Goal: Task Accomplishment & Management: Use online tool/utility

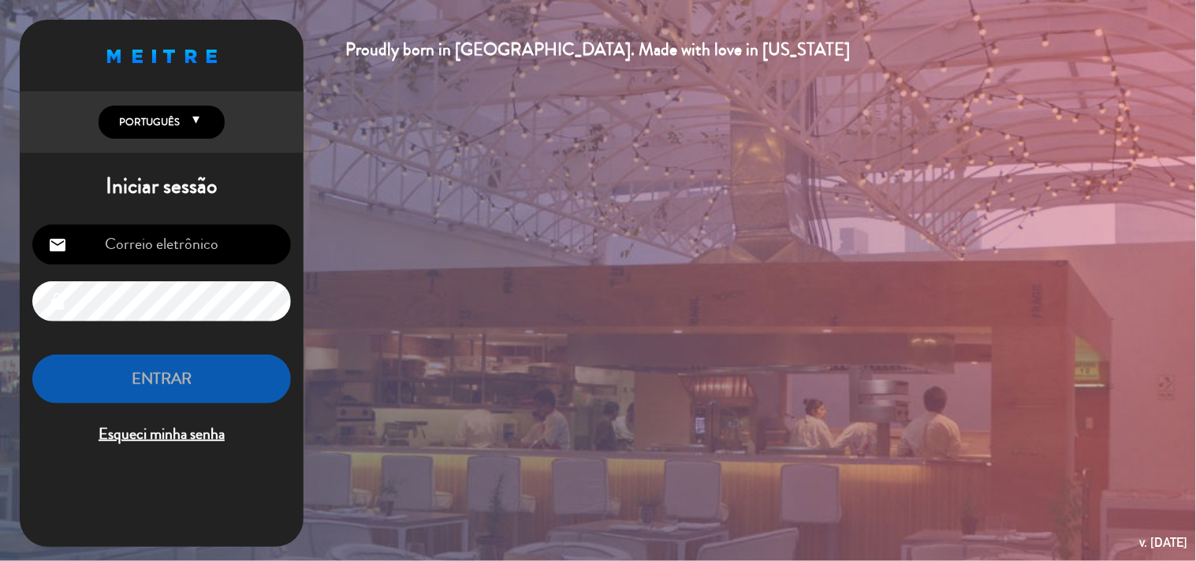
type input "[EMAIL_ADDRESS][DOMAIN_NAME]"
click at [226, 381] on button "ENTRAR" at bounding box center [161, 380] width 259 height 50
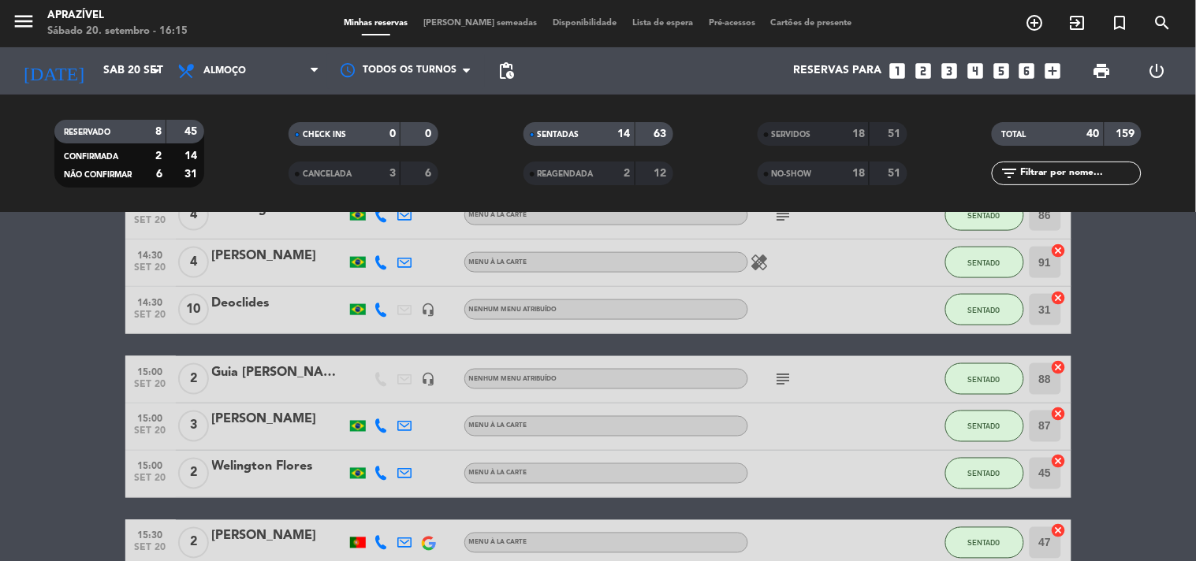
scroll to position [612, 0]
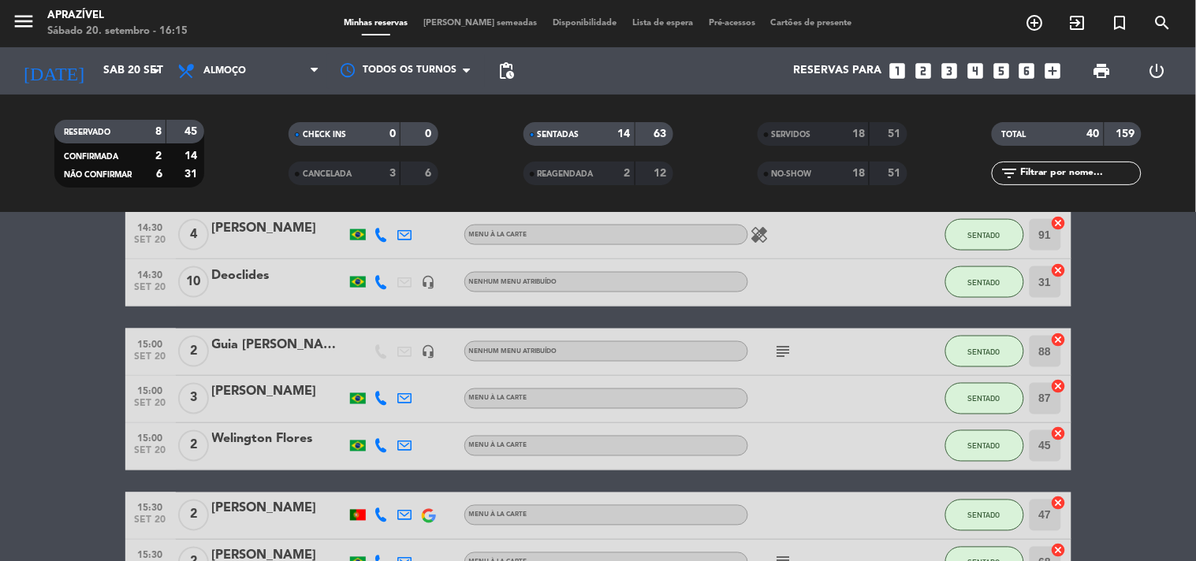
click at [307, 297] on div at bounding box center [279, 292] width 134 height 13
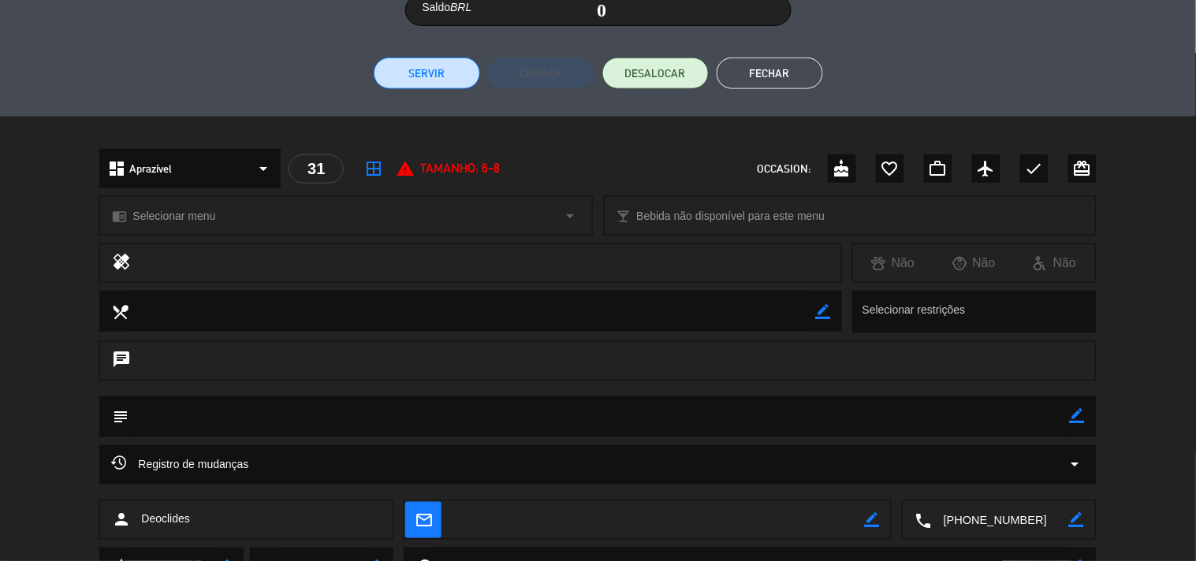
scroll to position [0, 0]
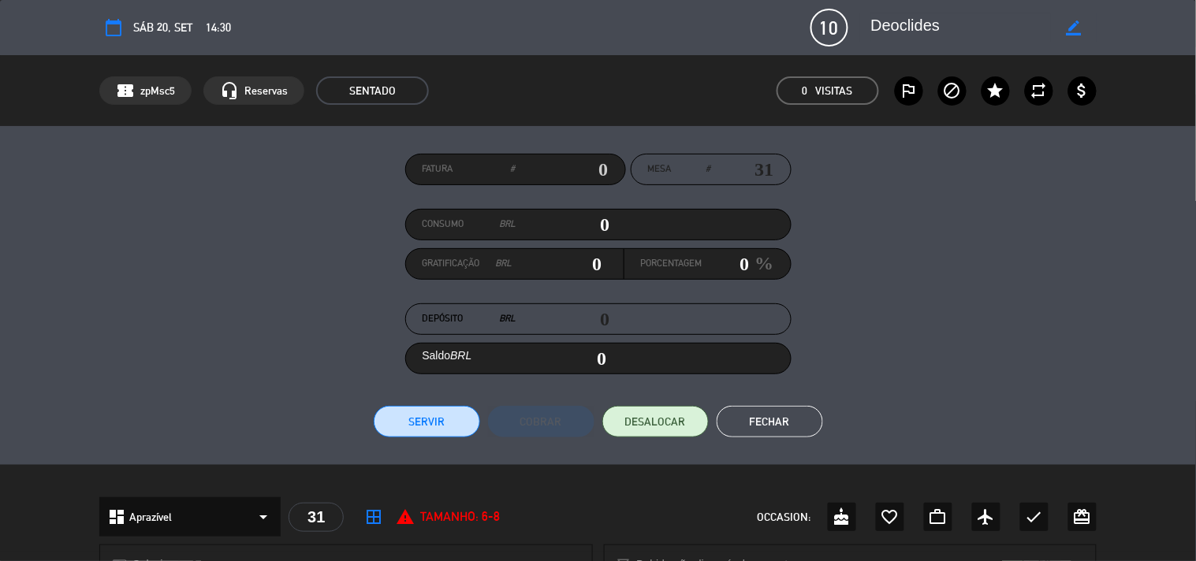
click at [762, 413] on button "Fechar" at bounding box center [769, 422] width 106 height 32
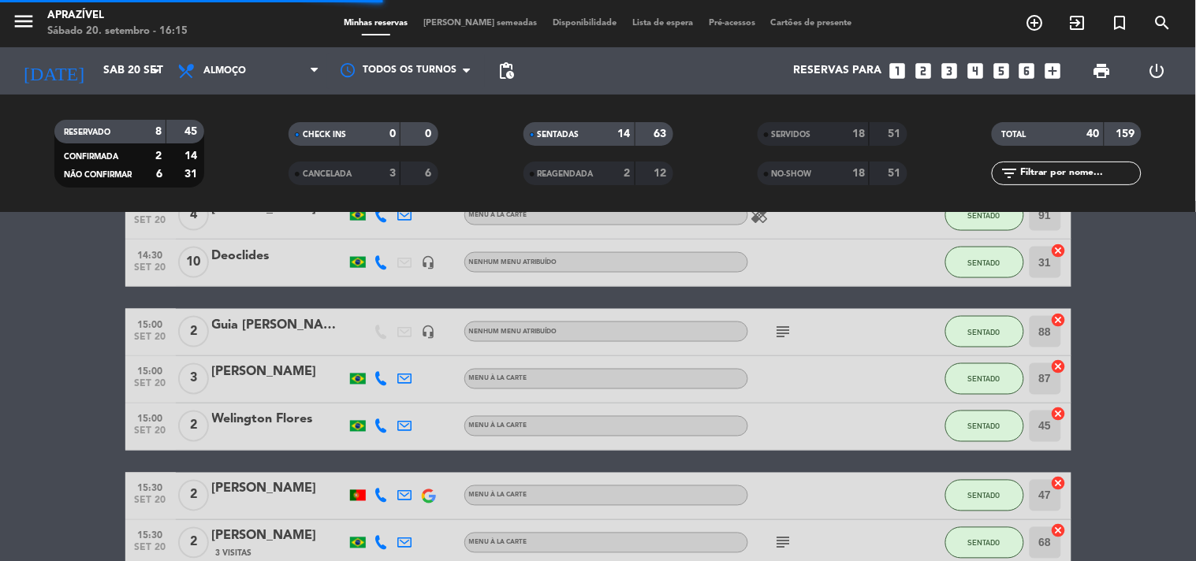
scroll to position [525, 0]
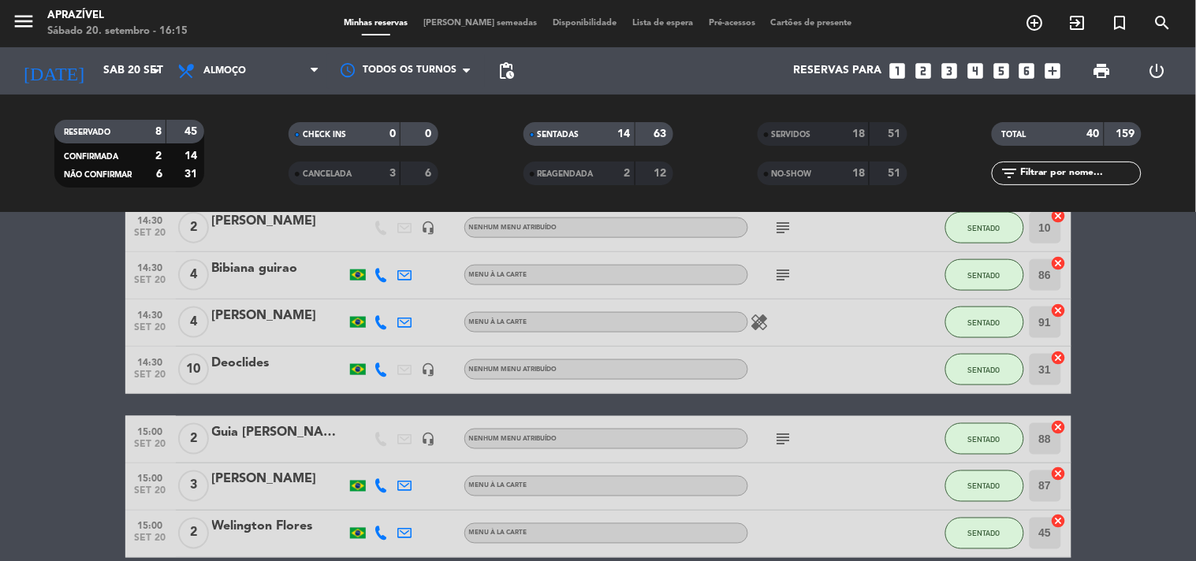
click at [304, 363] on div "Deoclides" at bounding box center [279, 363] width 134 height 20
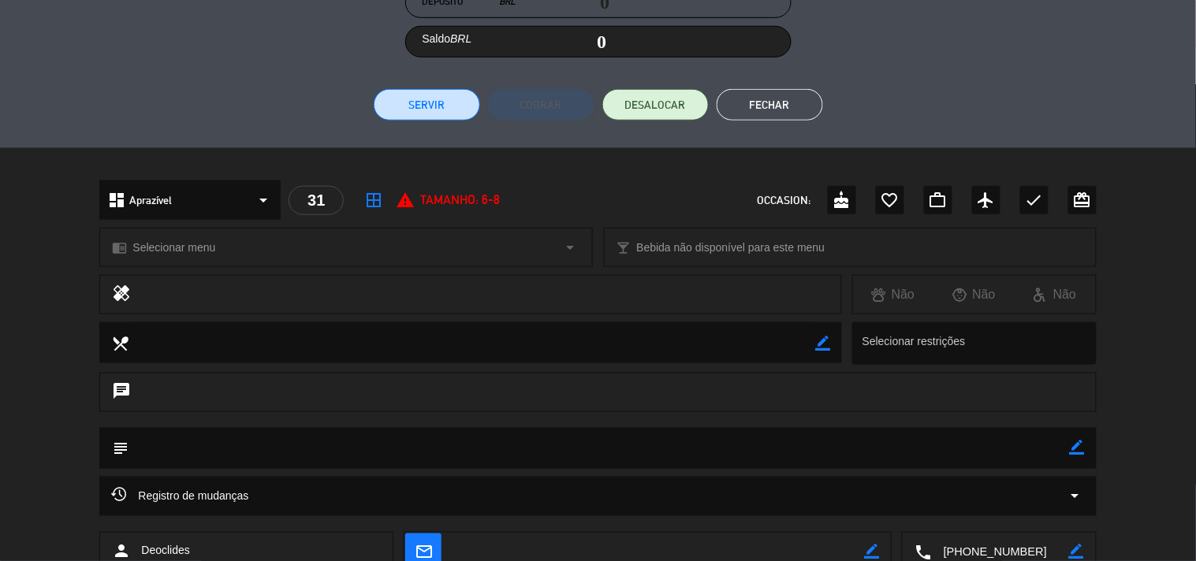
scroll to position [160, 0]
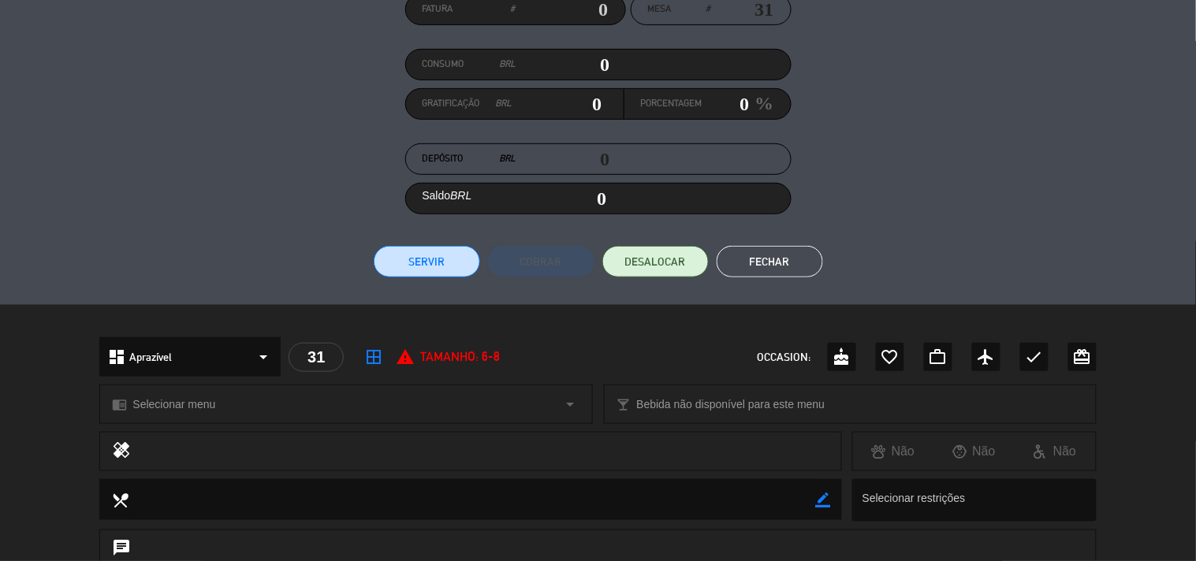
click at [426, 264] on button "Servir" at bounding box center [427, 262] width 106 height 32
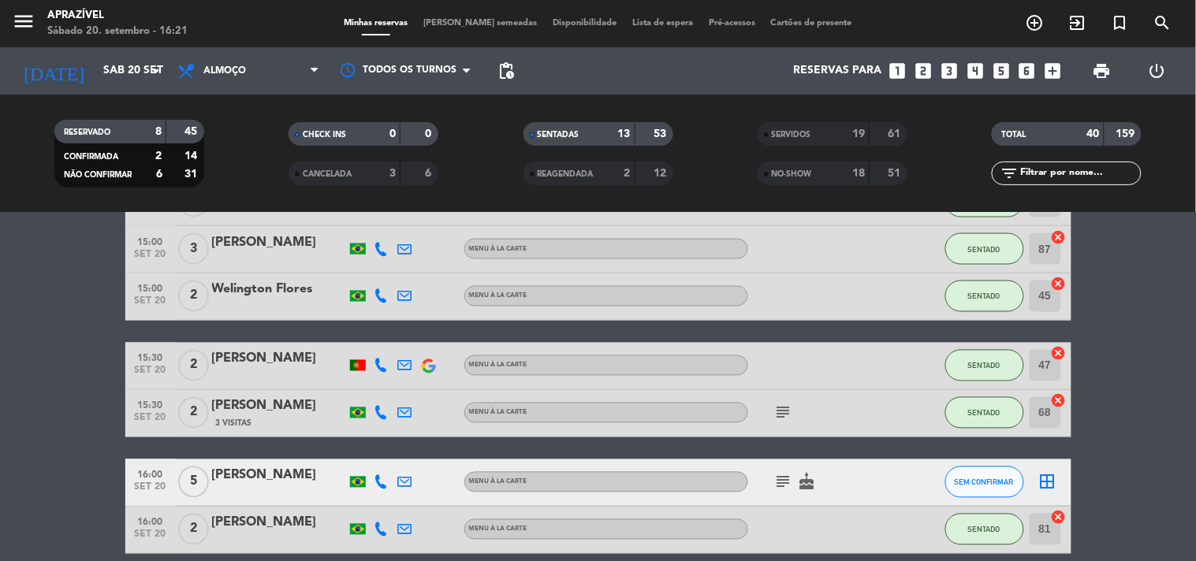
scroll to position [700, 0]
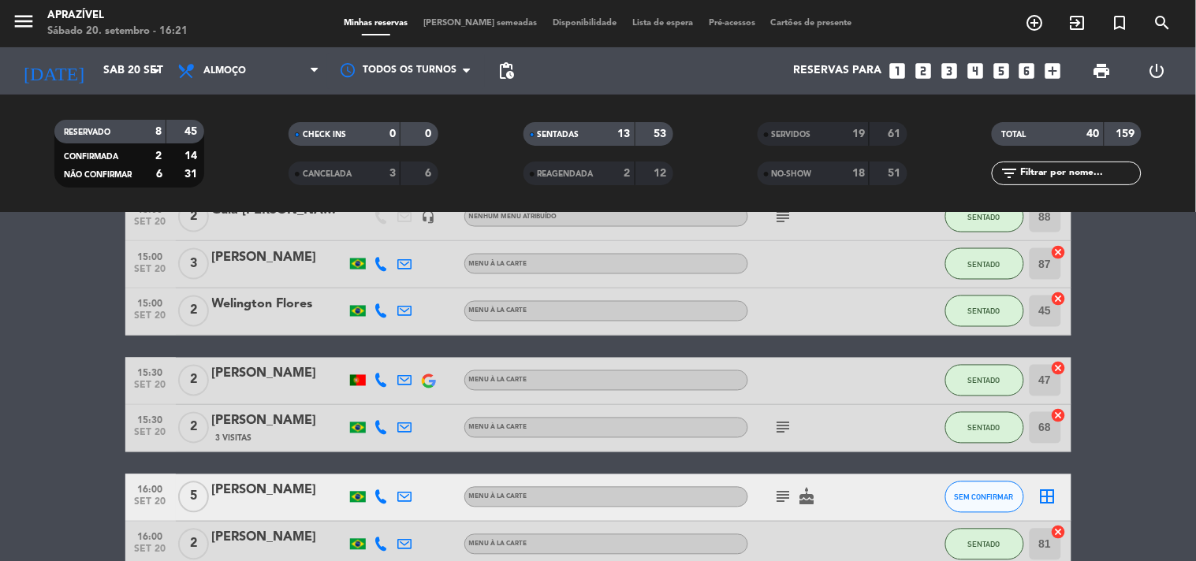
click at [809, 131] on span "SERVIDOS" at bounding box center [791, 135] width 39 height 8
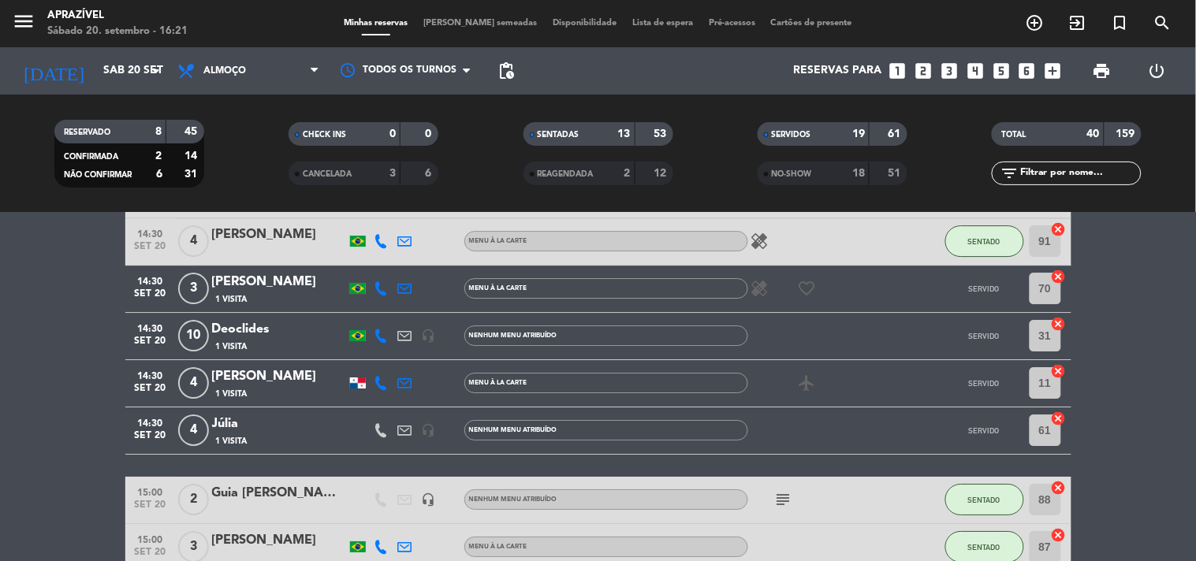
scroll to position [1401, 0]
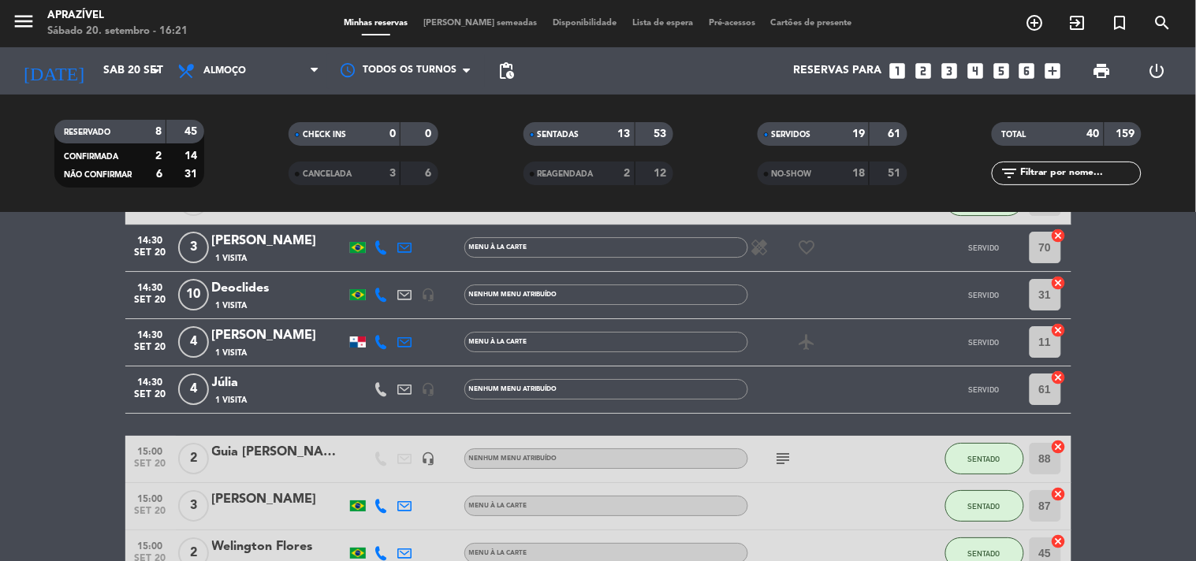
click at [265, 295] on div "Deoclides" at bounding box center [279, 288] width 134 height 20
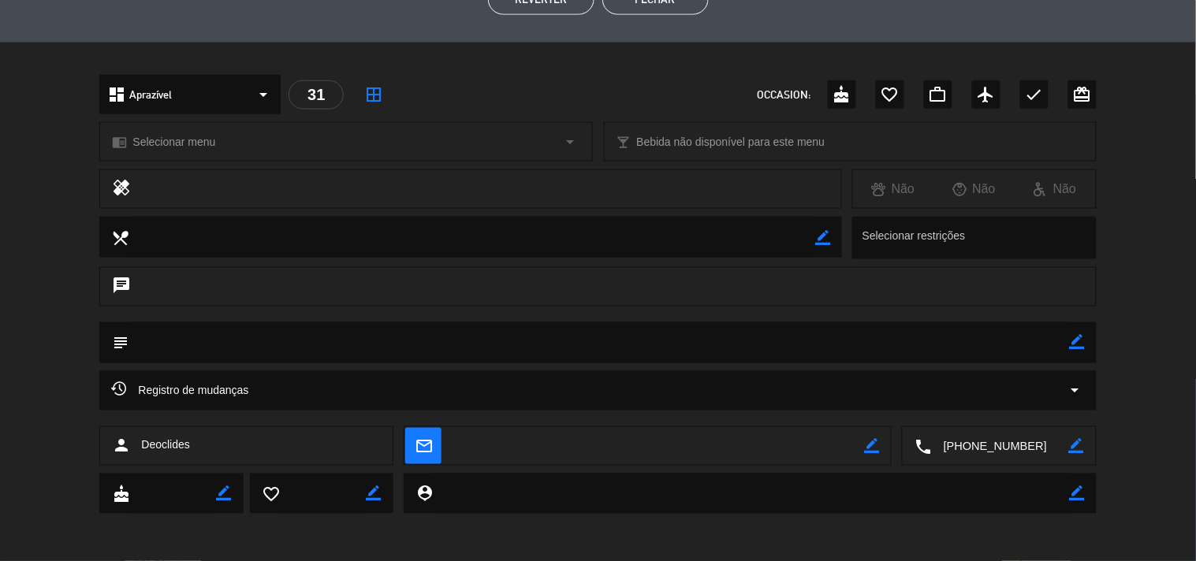
scroll to position [0, 0]
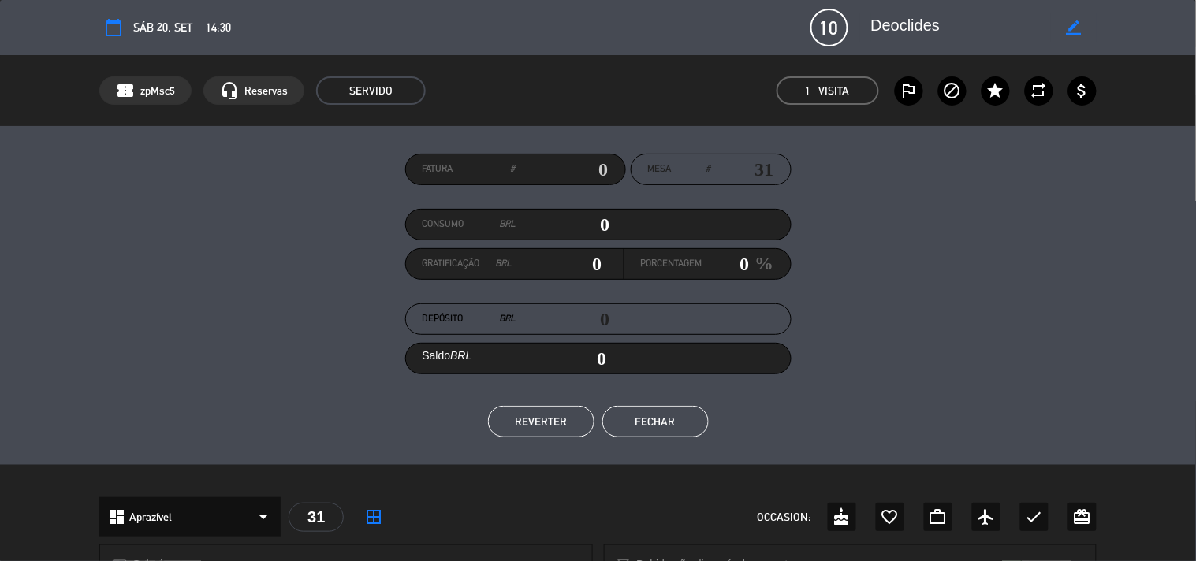
click at [545, 421] on button "REVERTER" at bounding box center [541, 422] width 106 height 32
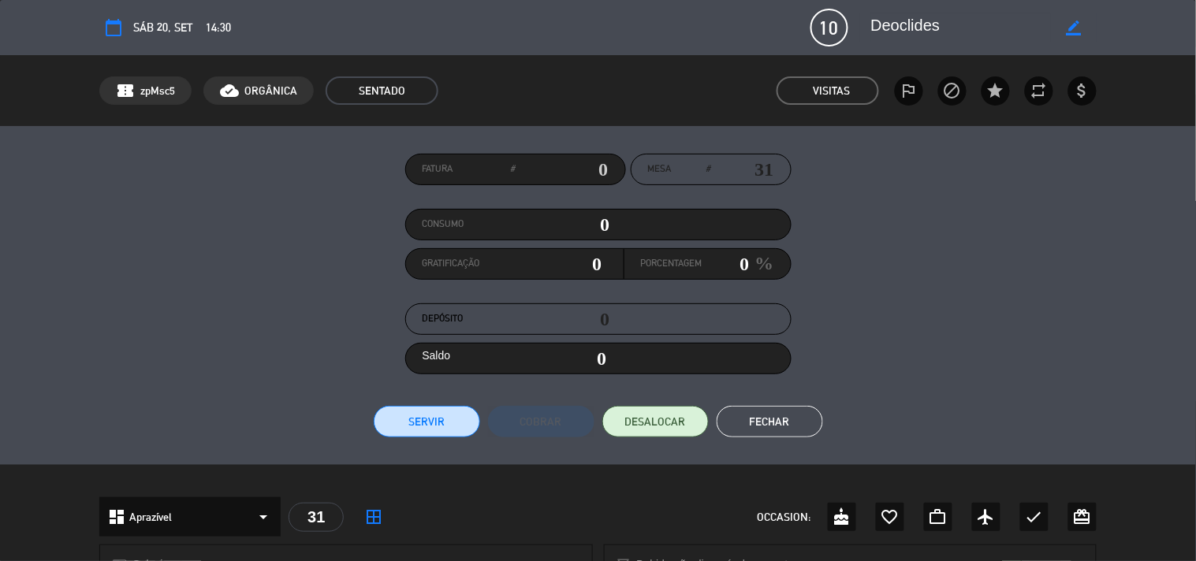
click at [474, 416] on button "Servir" at bounding box center [427, 422] width 106 height 32
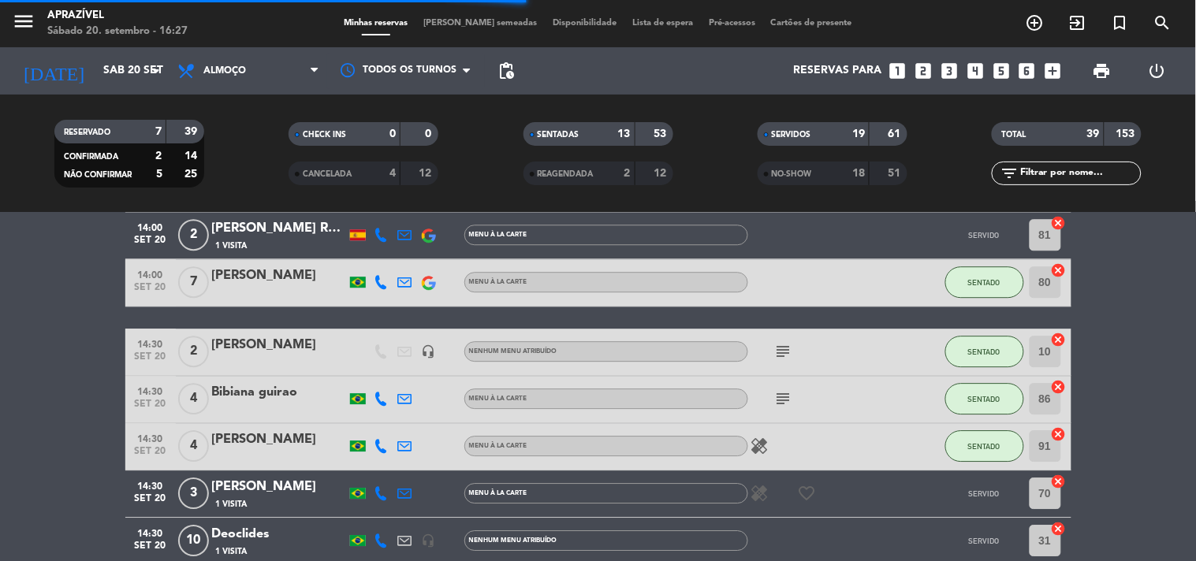
scroll to position [1138, 0]
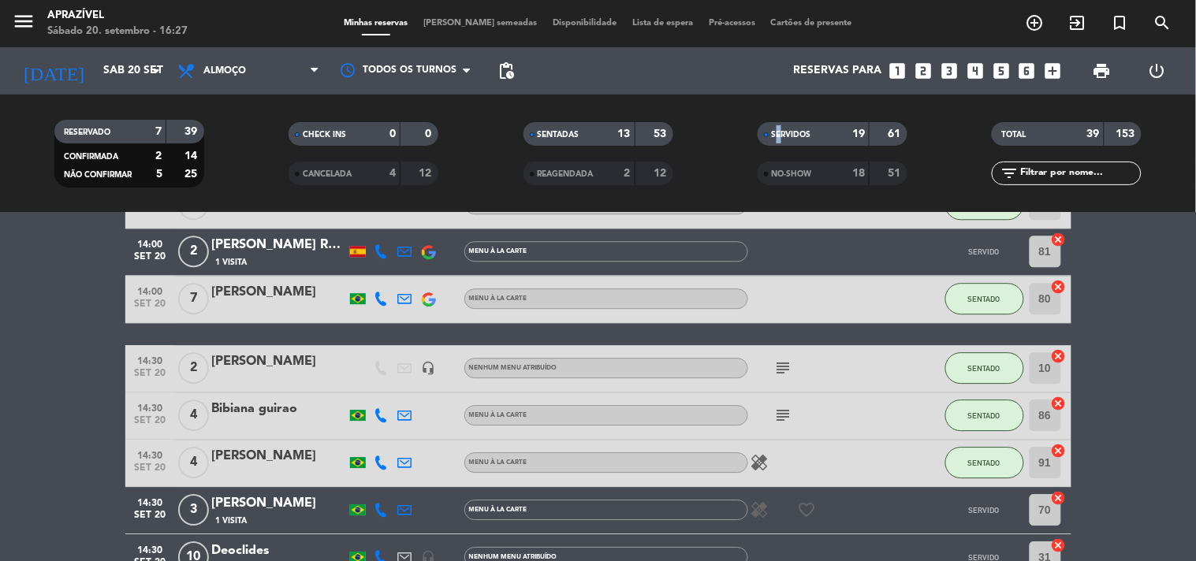
click at [779, 132] on span "SERVIDOS" at bounding box center [791, 135] width 39 height 8
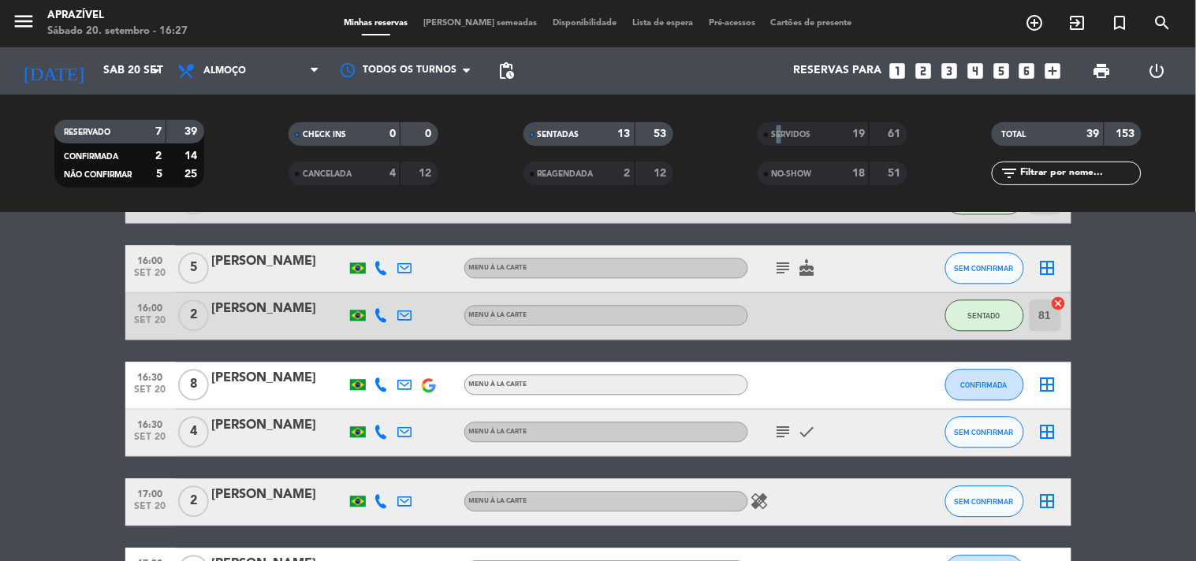
scroll to position [963, 0]
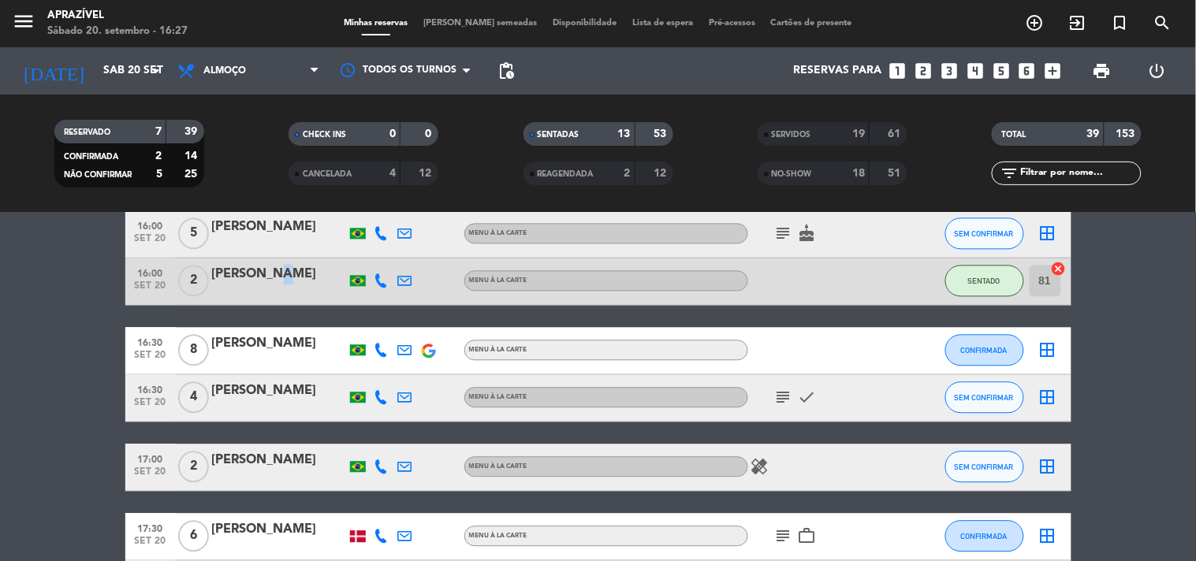
click at [265, 277] on div "[PERSON_NAME]" at bounding box center [279, 275] width 134 height 20
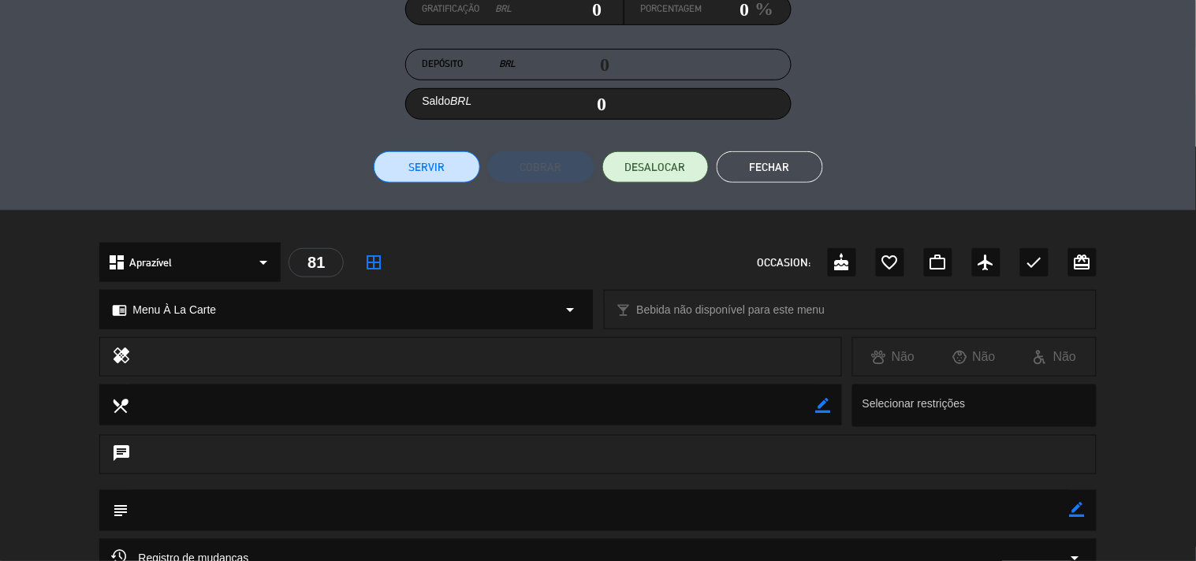
scroll to position [175, 0]
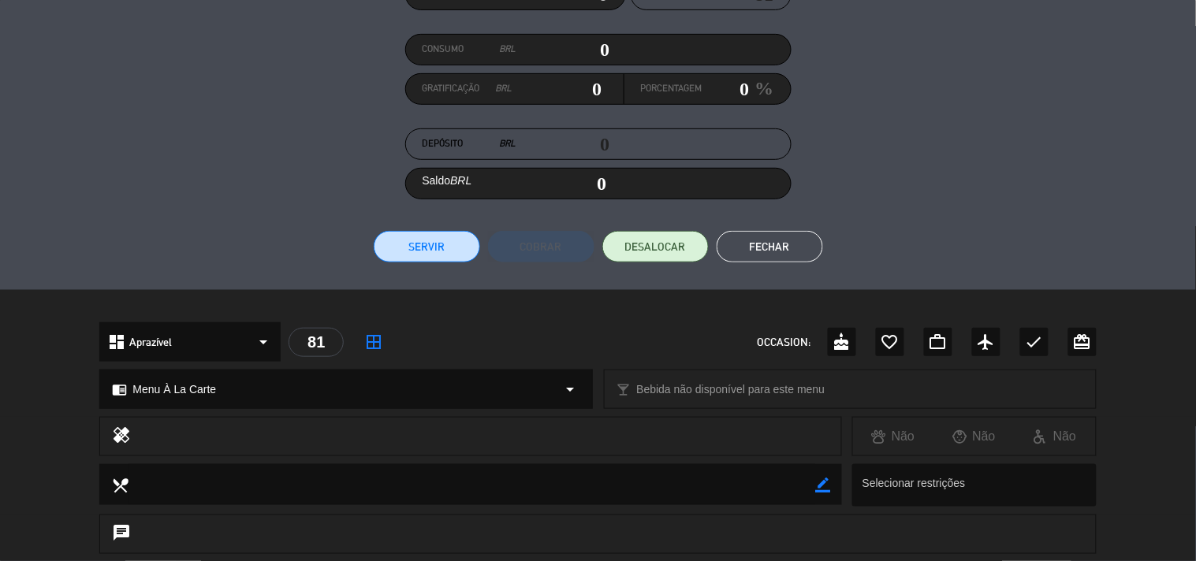
click at [474, 251] on button "Servir" at bounding box center [427, 247] width 106 height 32
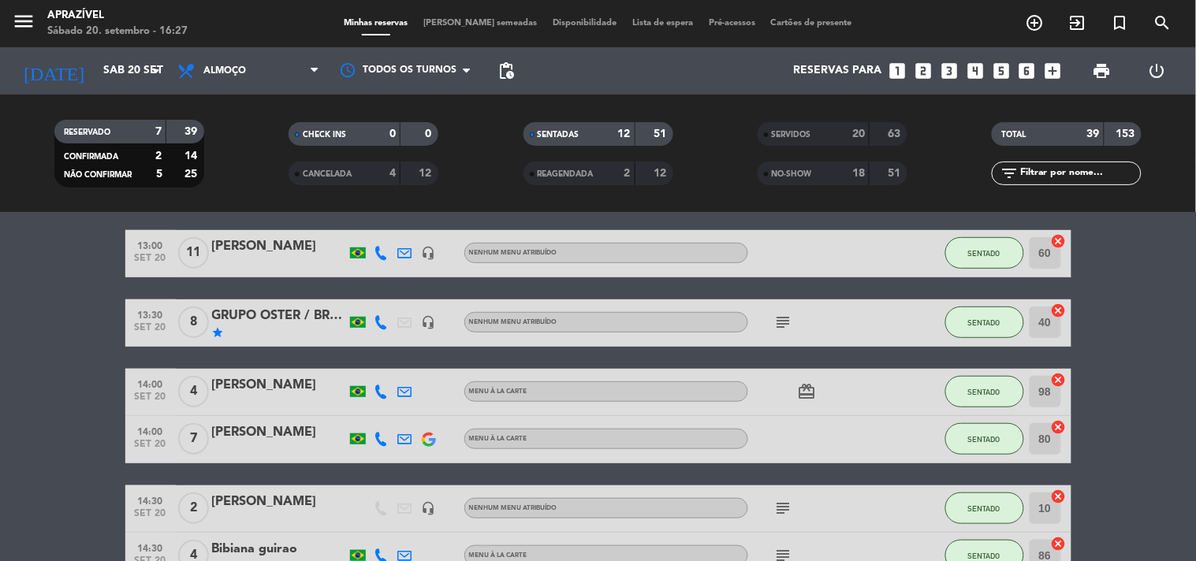
scroll to position [262, 0]
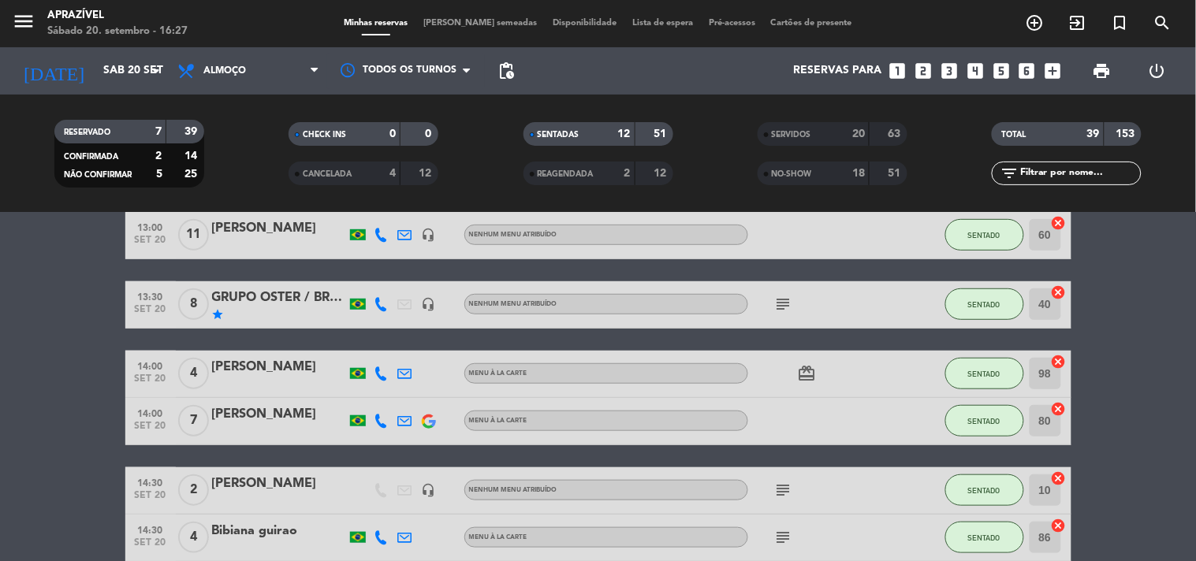
click at [285, 422] on div "[PERSON_NAME]" at bounding box center [279, 420] width 134 height 33
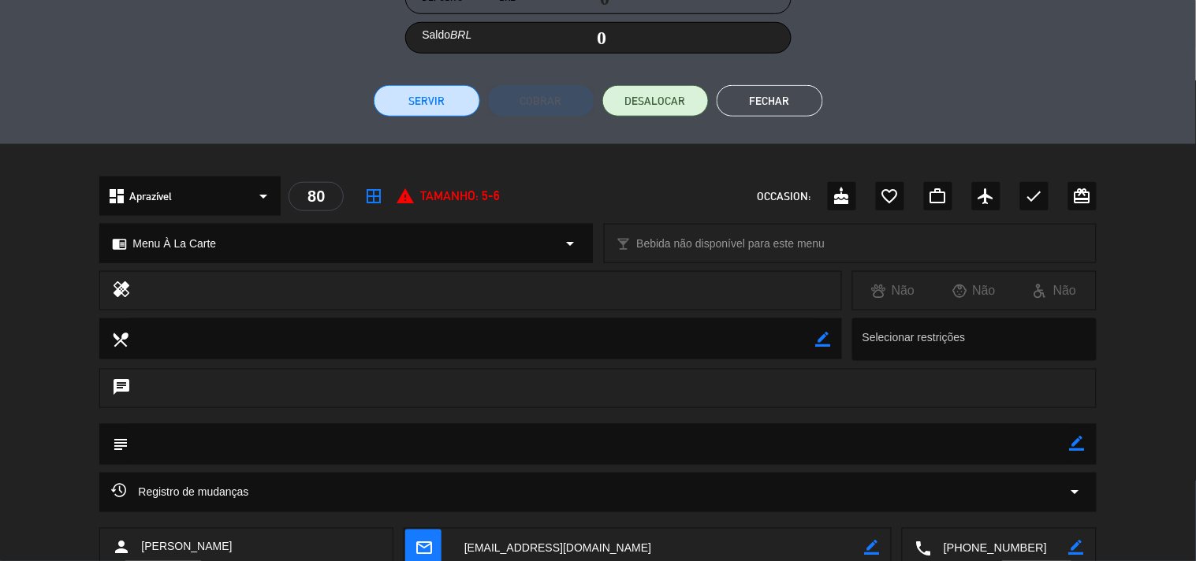
scroll to position [160, 0]
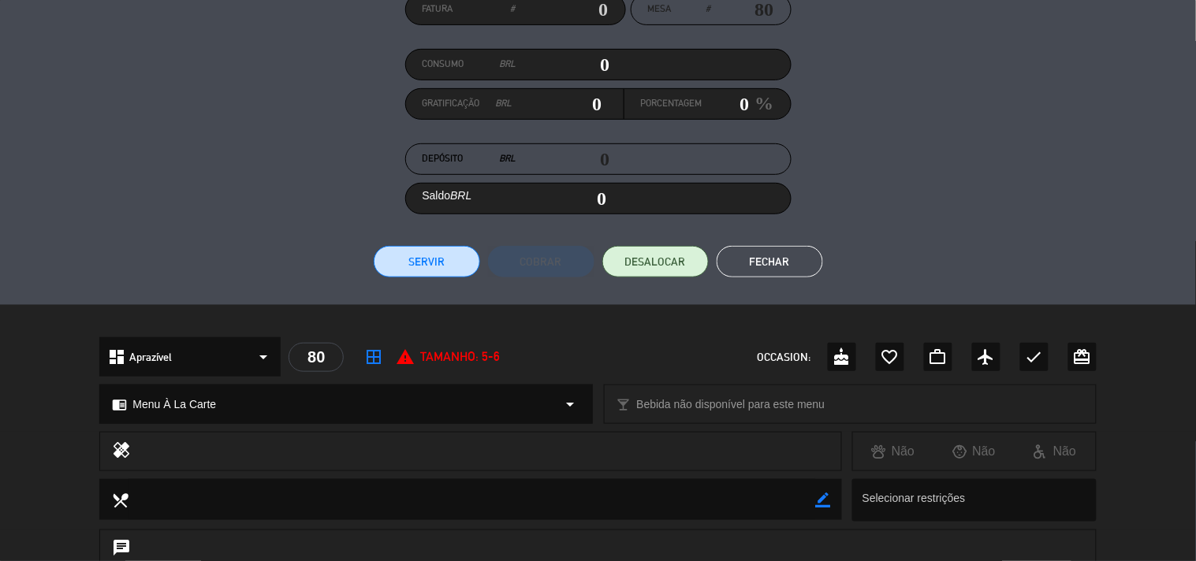
click at [404, 277] on div "Fatura # Mesa # 80 Consumo BRL 0 Gratificação BRL 0 Porcentagem 0 % Depósito BR…" at bounding box center [598, 135] width 1196 height 339
click at [404, 276] on button "Servir" at bounding box center [427, 262] width 106 height 32
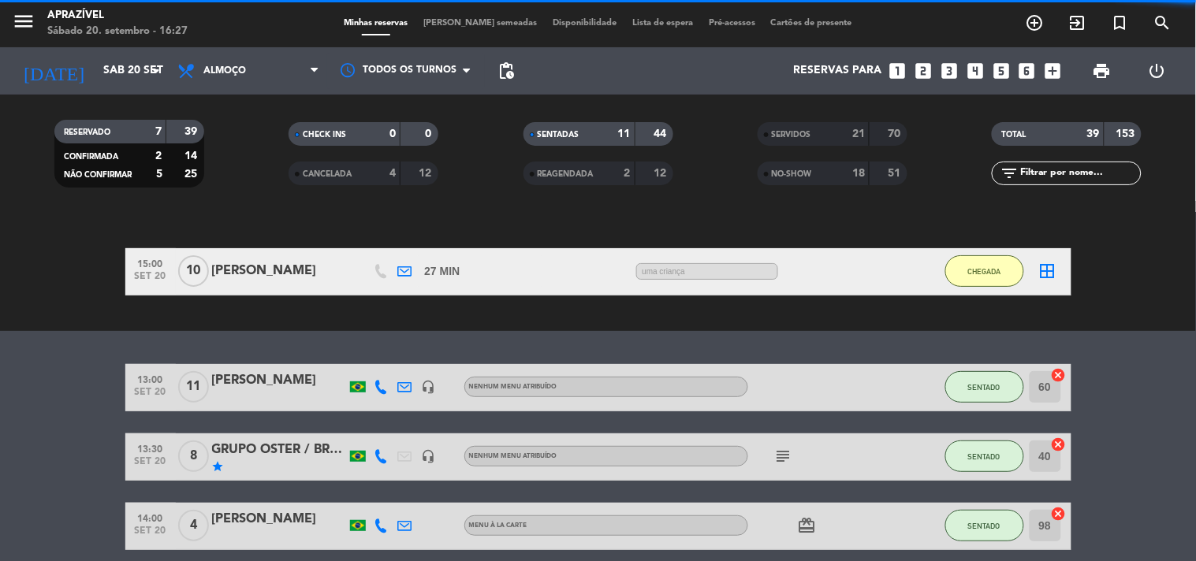
scroll to position [87, 0]
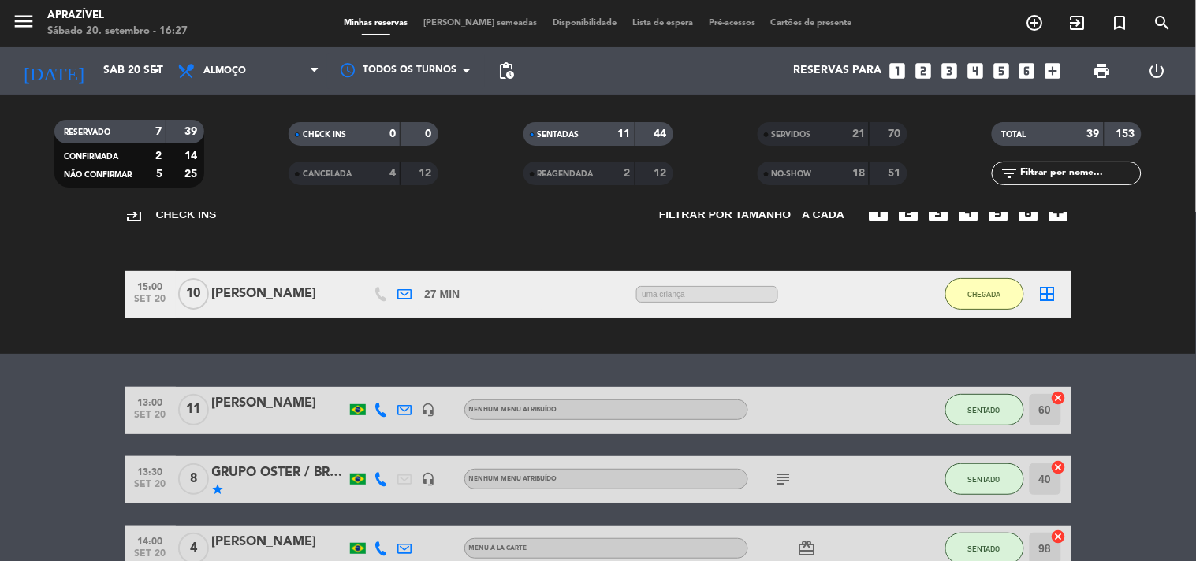
click at [279, 404] on div "[PERSON_NAME]" at bounding box center [279, 403] width 134 height 20
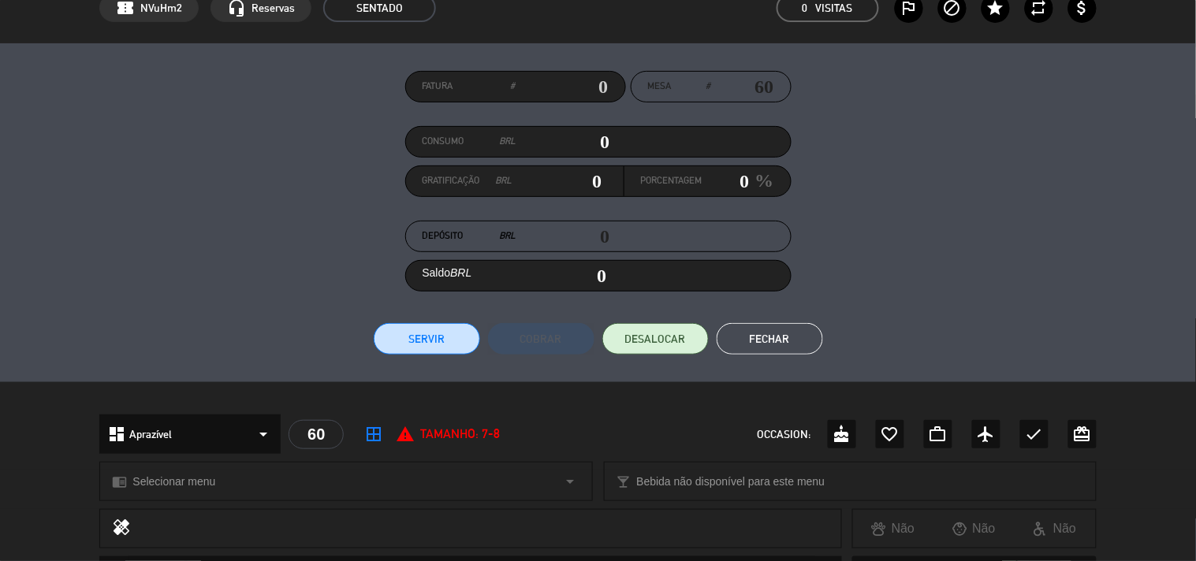
scroll to position [73, 0]
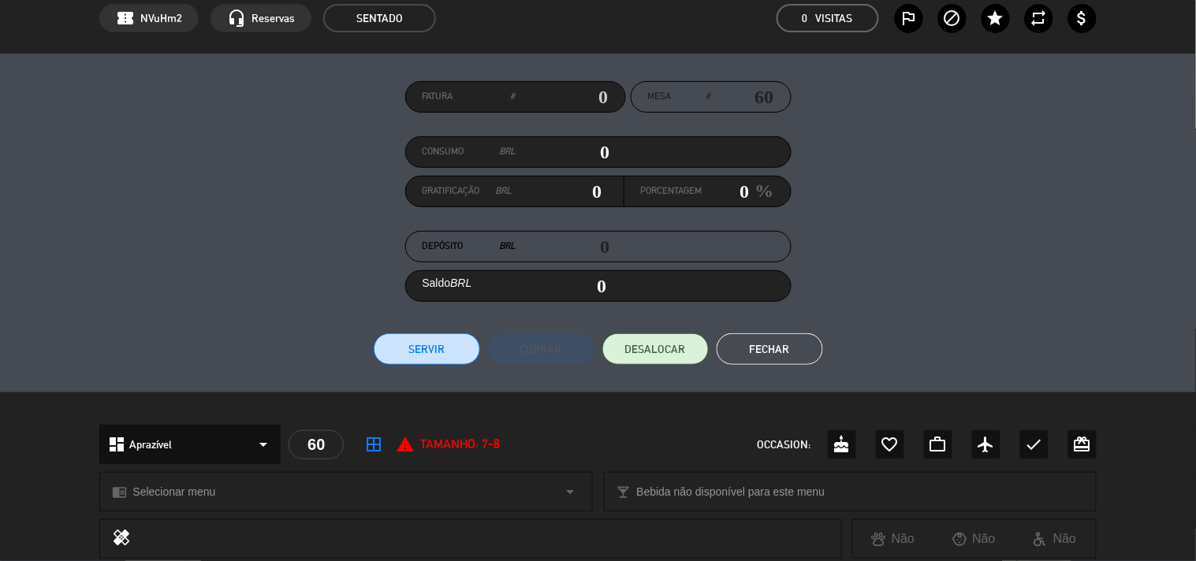
click at [462, 350] on button "Servir" at bounding box center [427, 349] width 106 height 32
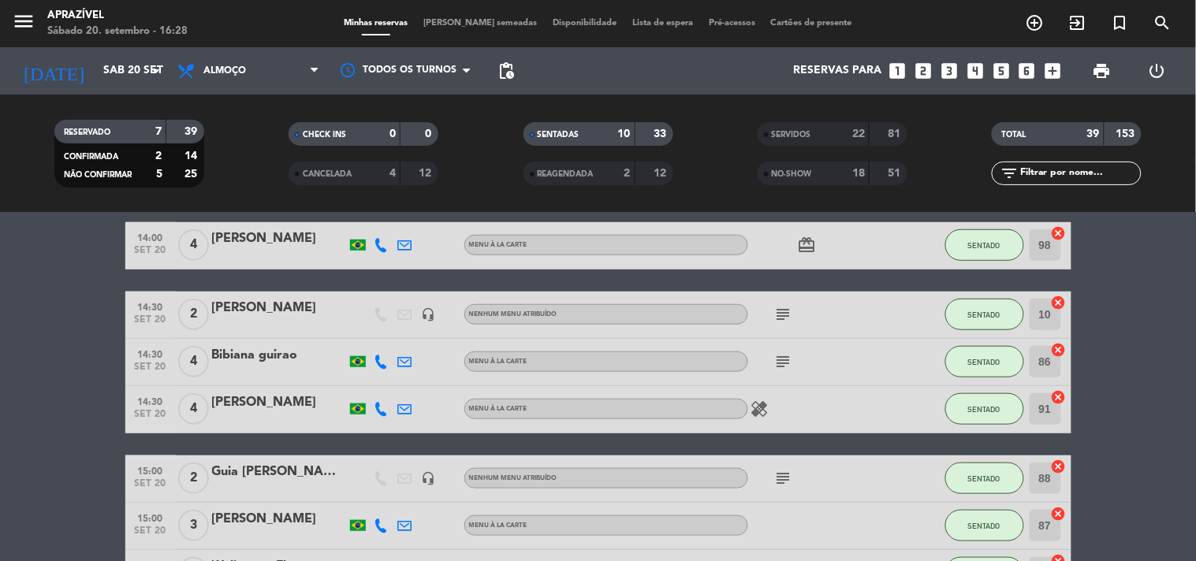
scroll to position [350, 0]
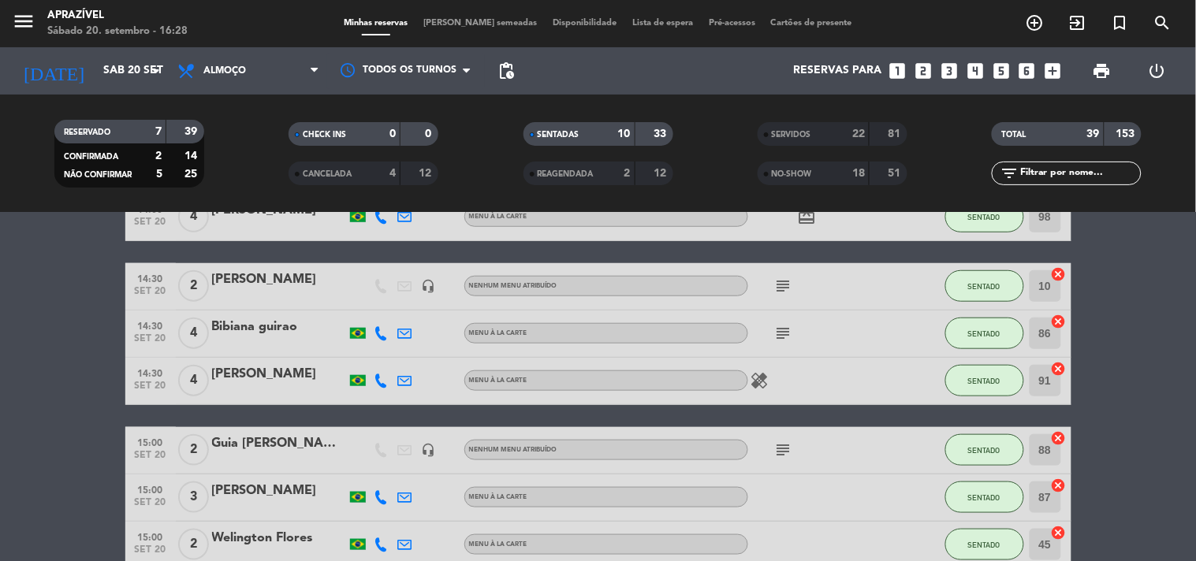
click at [259, 321] on div "Bibiana guirao" at bounding box center [279, 327] width 134 height 20
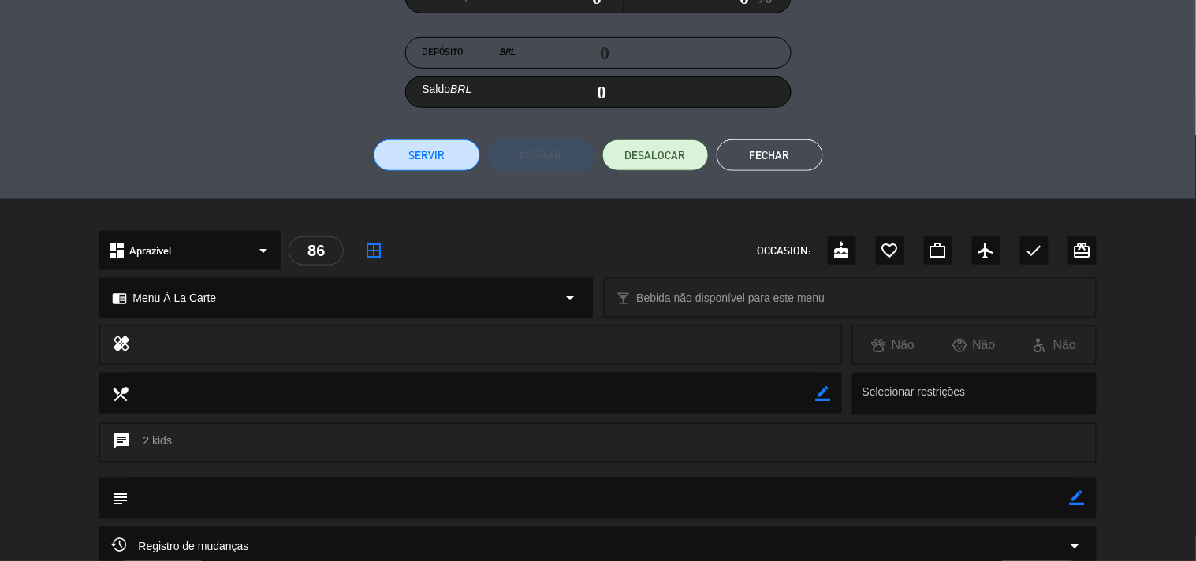
scroll to position [247, 0]
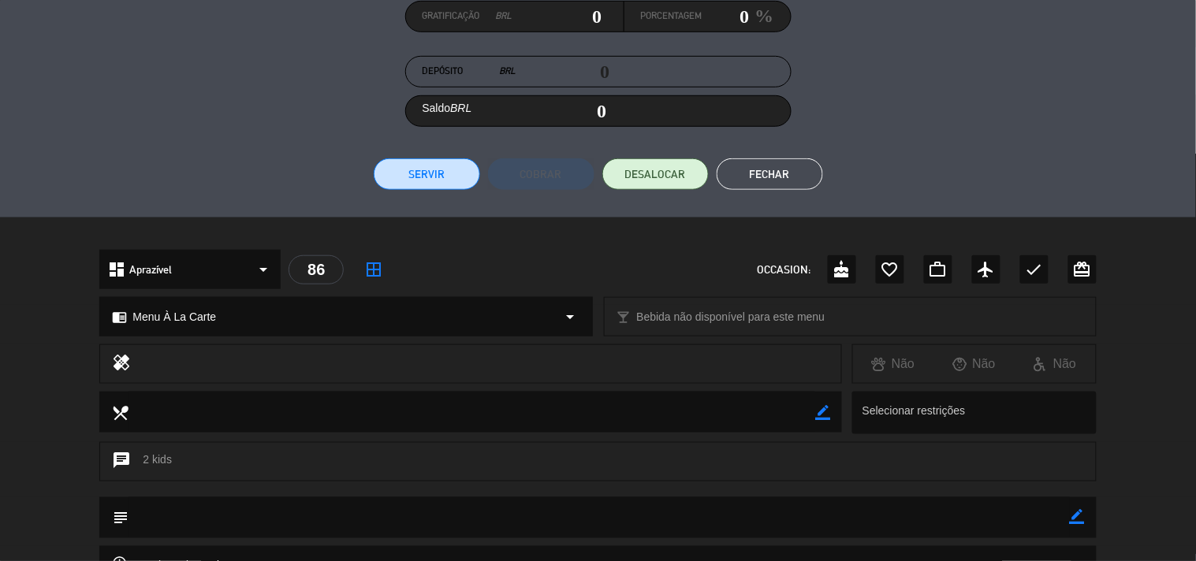
click at [421, 168] on button "Servir" at bounding box center [427, 174] width 106 height 32
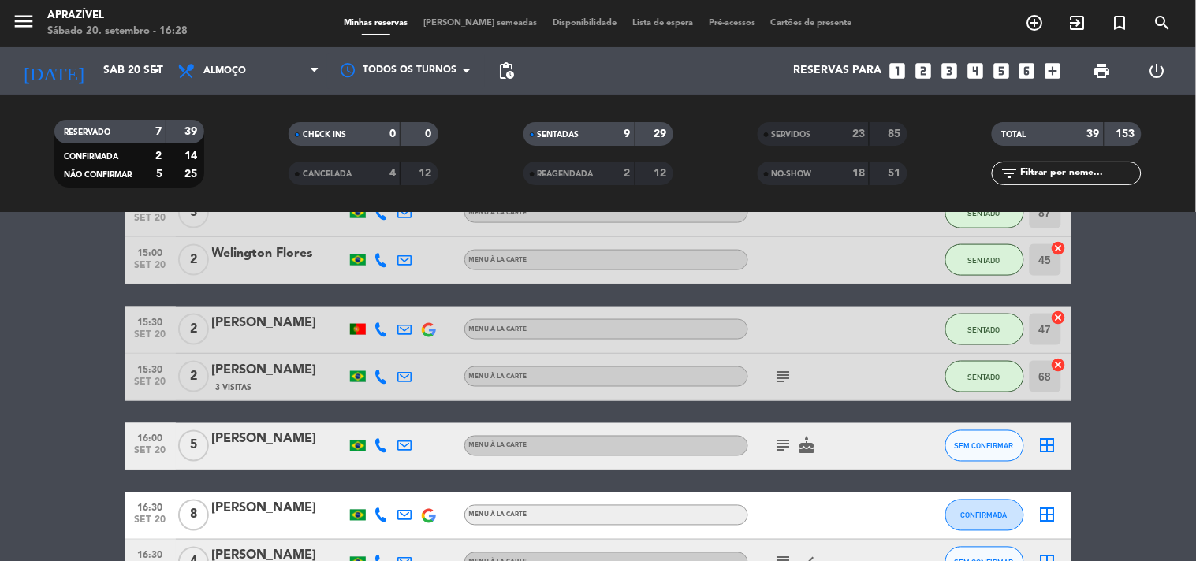
scroll to position [612, 0]
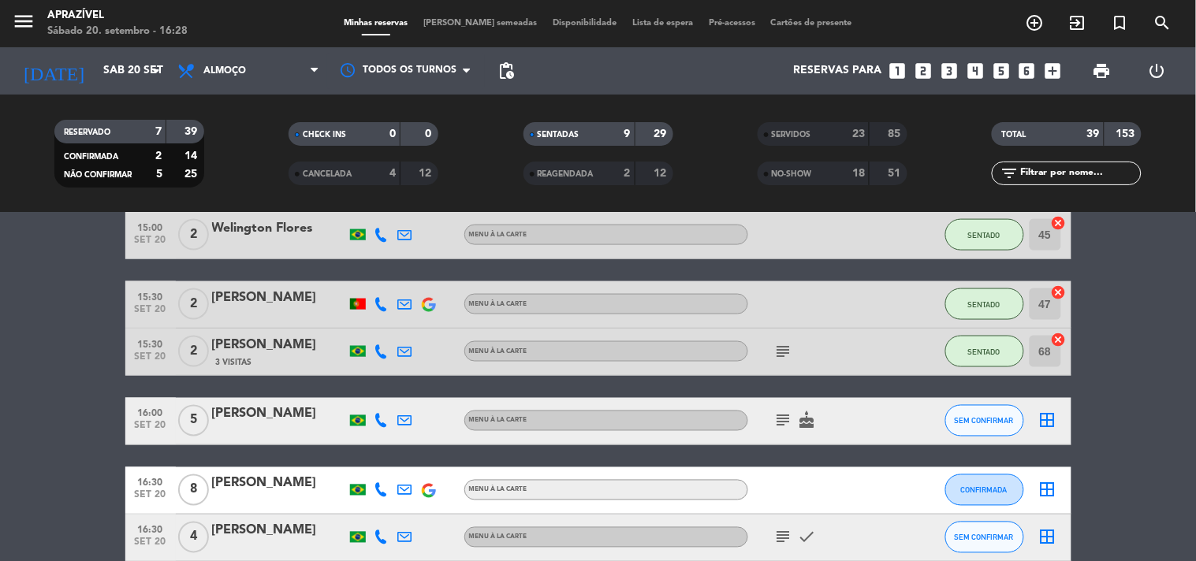
click at [303, 352] on div "[PERSON_NAME]" at bounding box center [279, 345] width 134 height 20
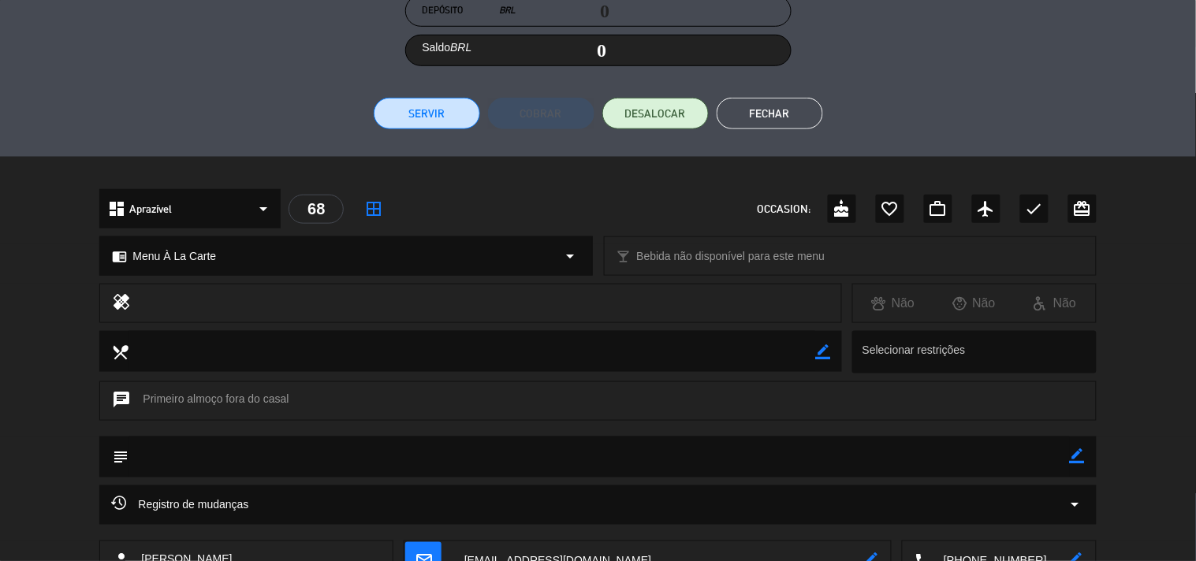
scroll to position [295, 0]
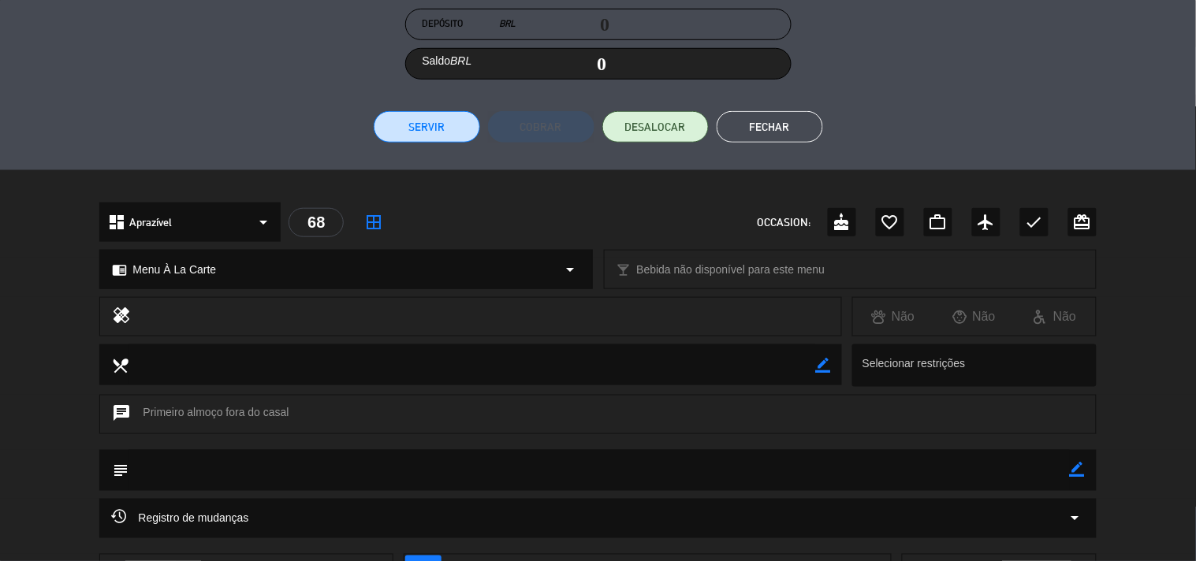
click at [445, 115] on button "Servir" at bounding box center [427, 127] width 106 height 32
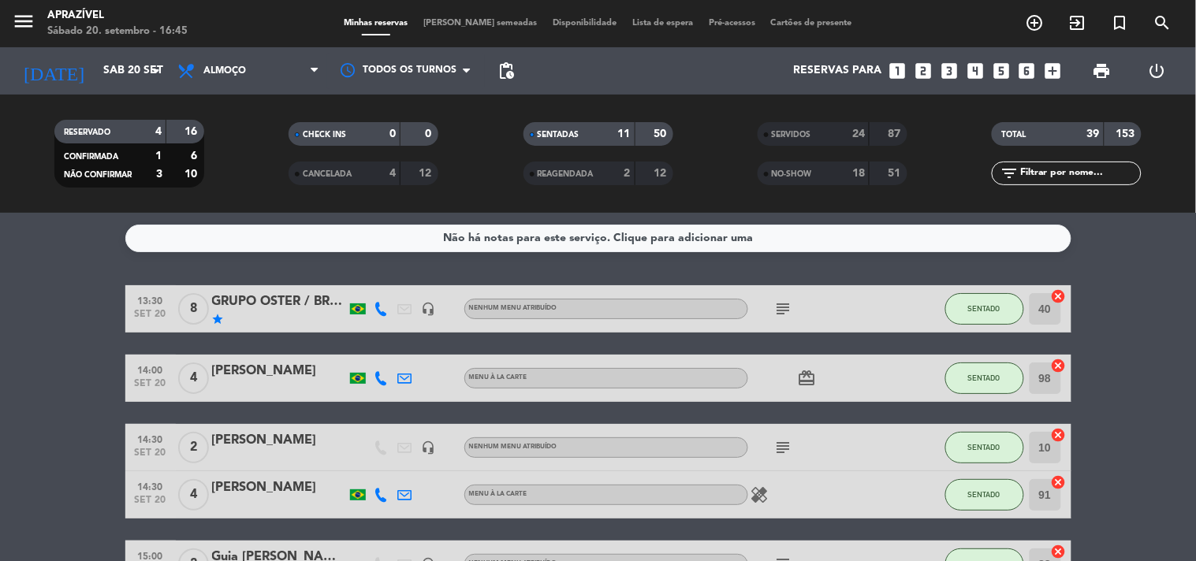
scroll to position [87, 0]
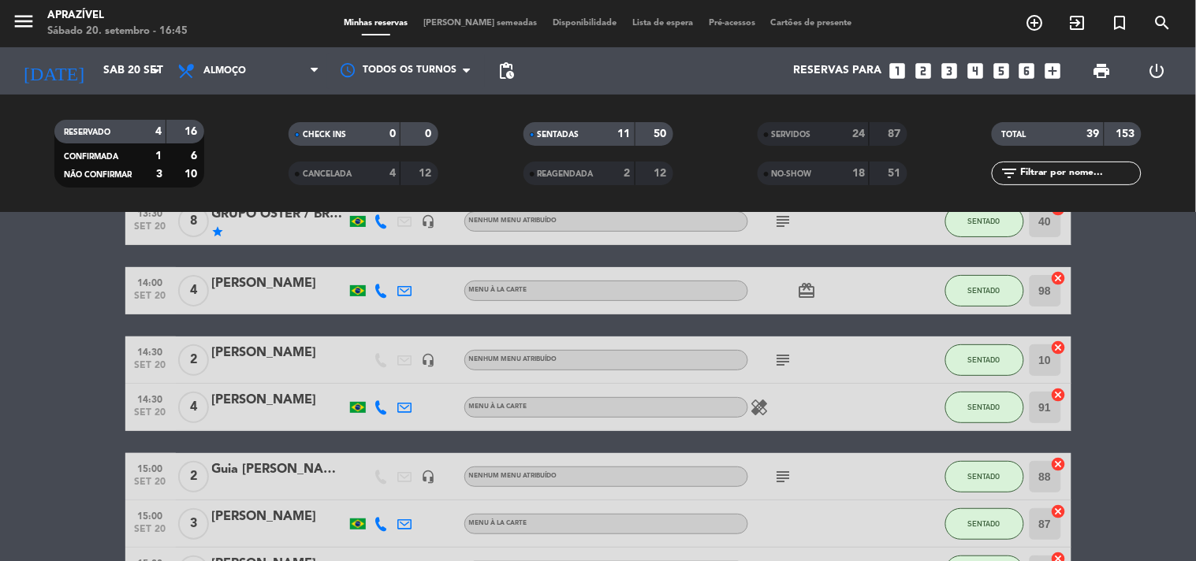
click at [237, 419] on div at bounding box center [279, 417] width 134 height 13
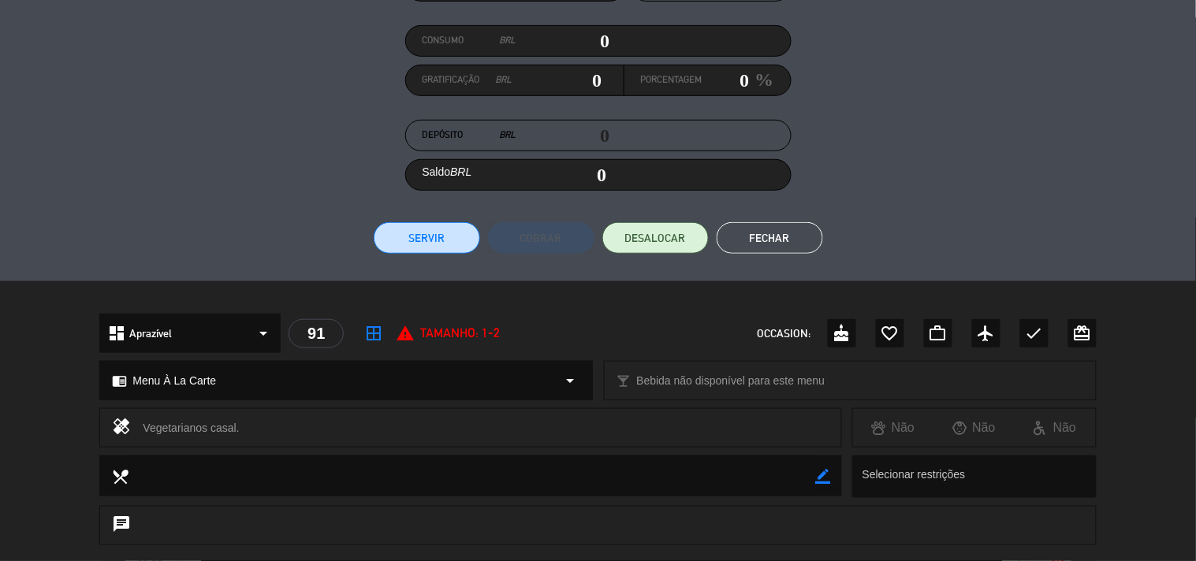
scroll to position [160, 0]
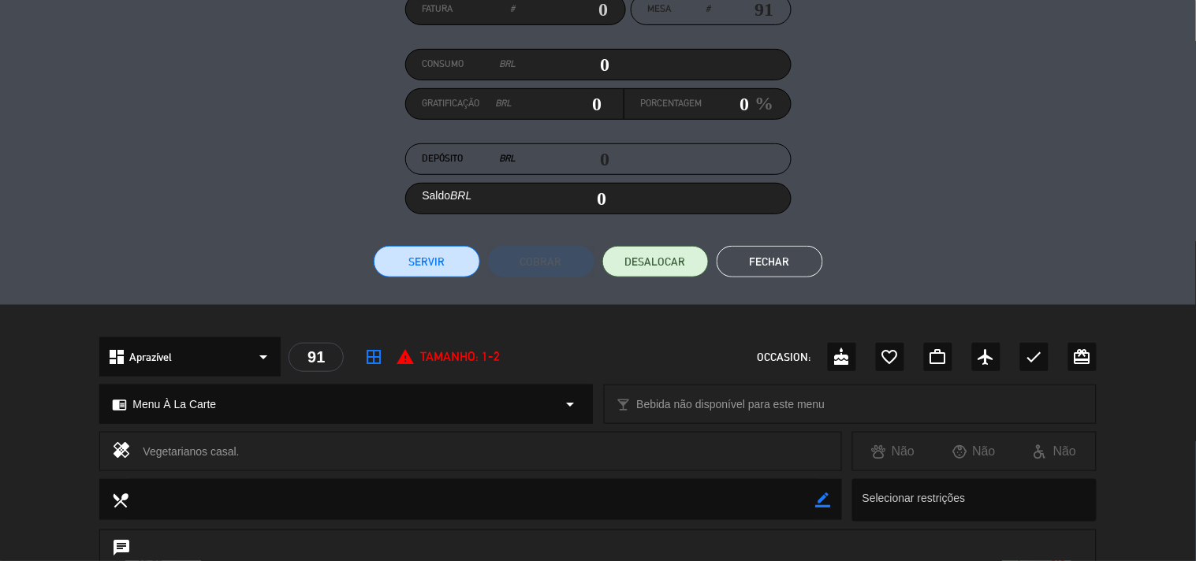
click at [427, 262] on button "Servir" at bounding box center [427, 262] width 106 height 32
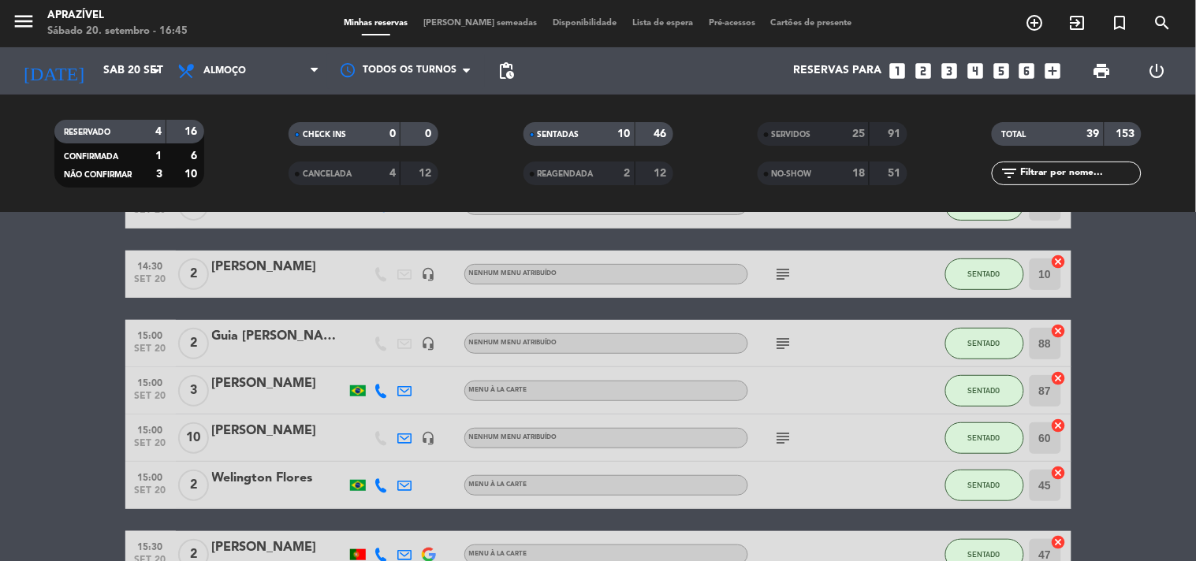
scroll to position [175, 0]
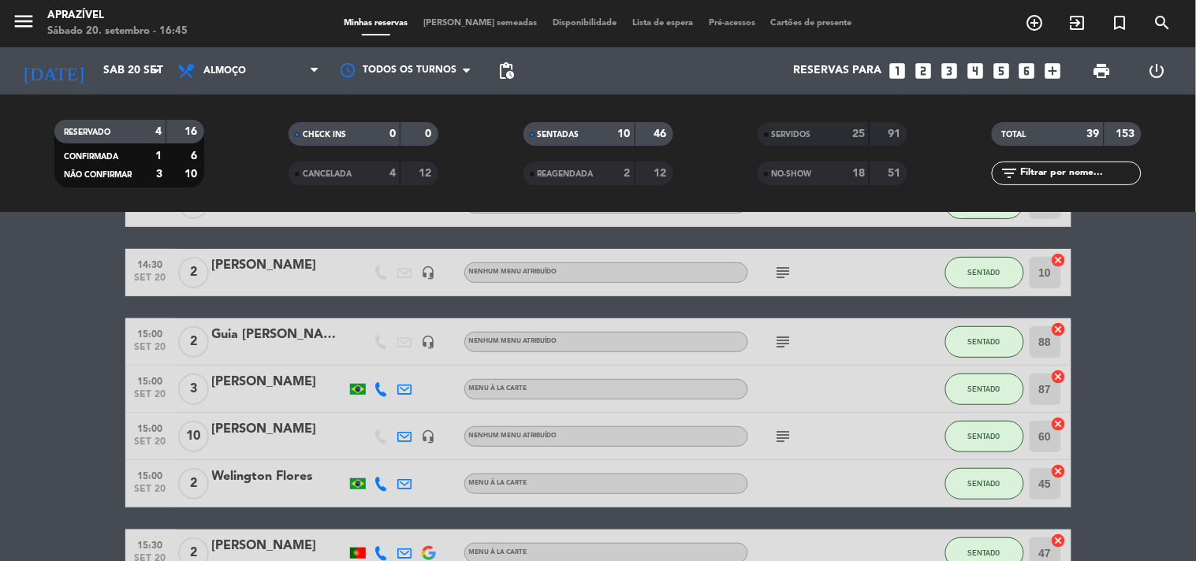
click at [262, 342] on div "Guia [PERSON_NAME] [DEMOGRAPHIC_DATA]" at bounding box center [279, 335] width 134 height 20
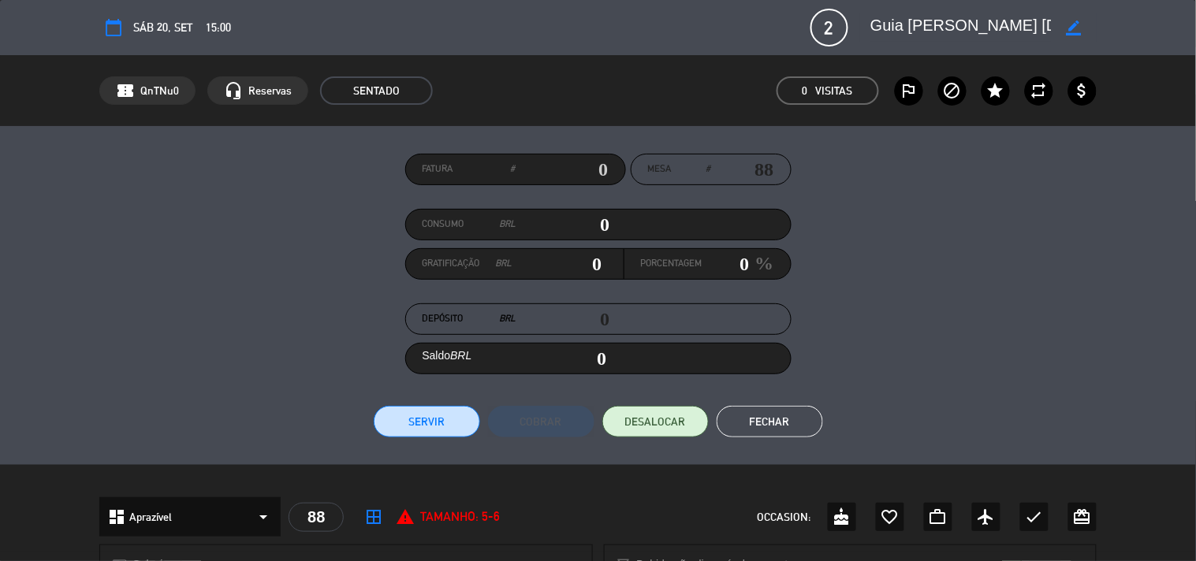
drag, startPoint x: 588, startPoint y: 231, endPoint x: 721, endPoint y: 240, distance: 133.5
click at [663, 240] on div "Consumo BRL 0" at bounding box center [598, 225] width 386 height 32
type input "6"
type input "06"
type input "68"
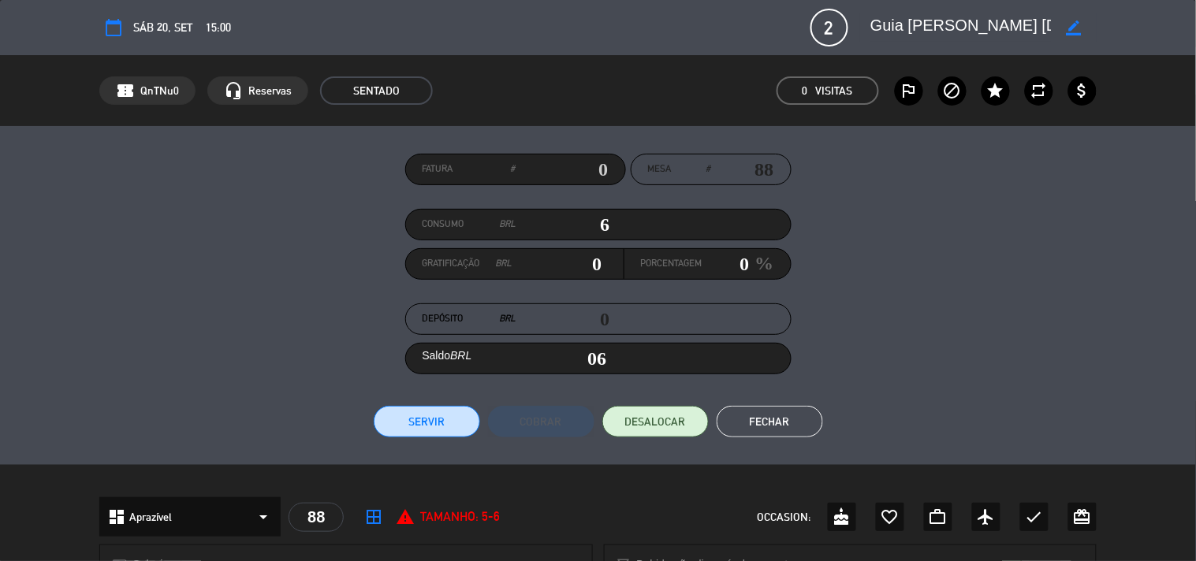
type input "68"
type input "681"
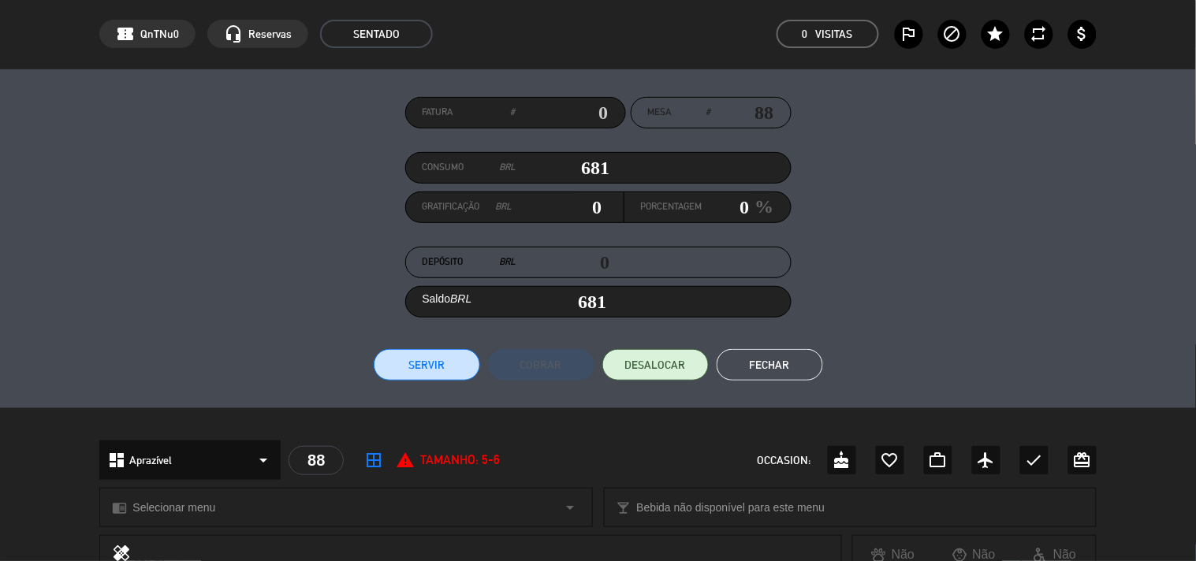
scroll to position [87, 0]
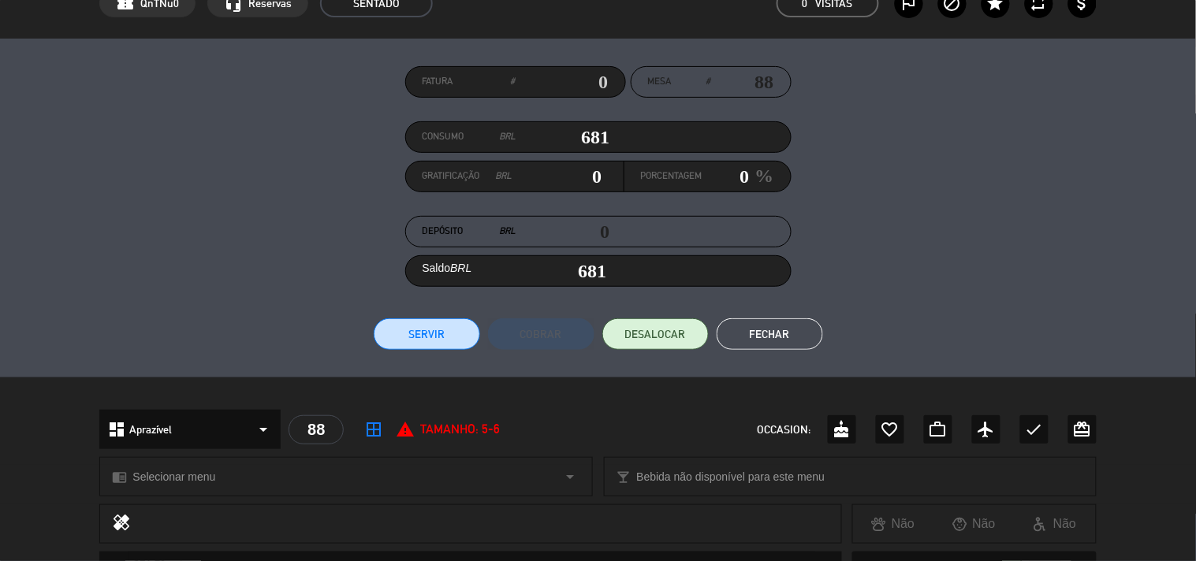
type input "68"
type input "682"
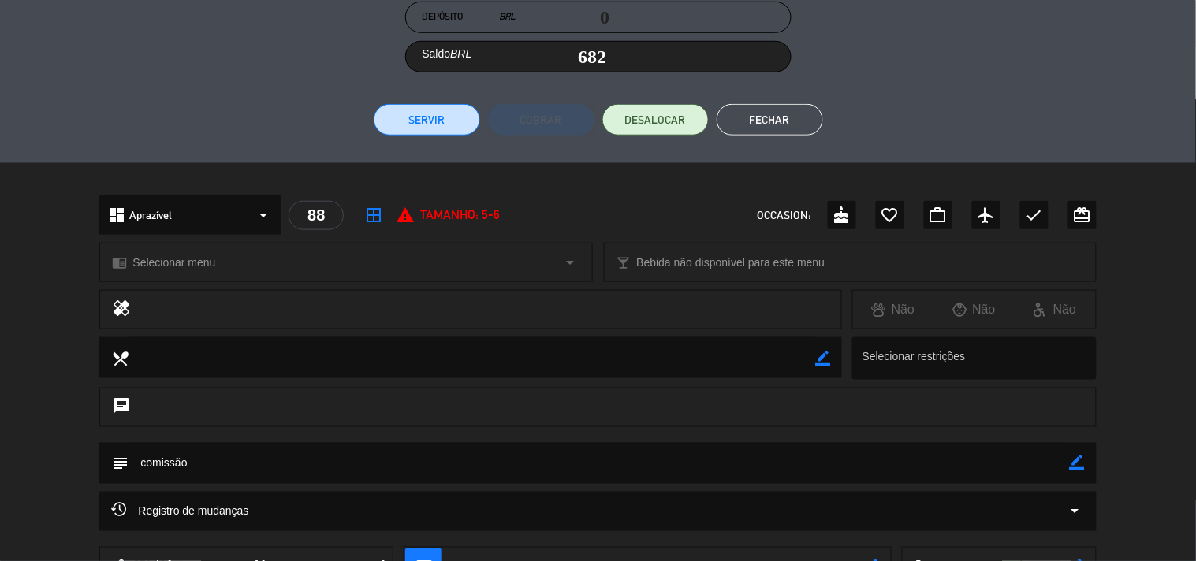
scroll to position [247, 0]
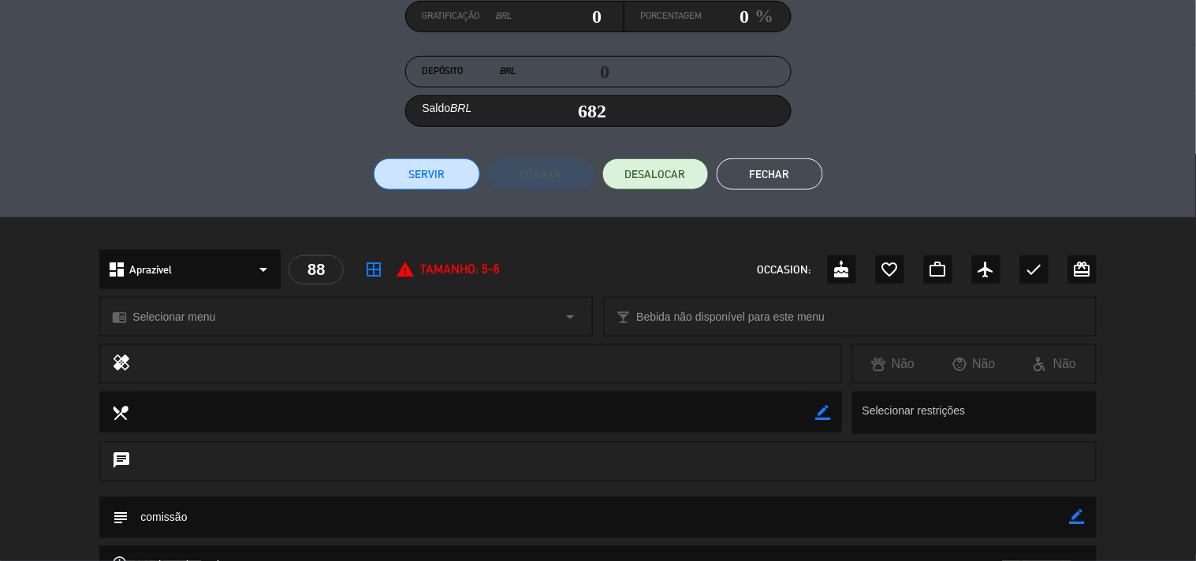
type input "682"
drag, startPoint x: 452, startPoint y: 178, endPoint x: 444, endPoint y: 183, distance: 9.9
click at [448, 178] on button "Servir" at bounding box center [427, 174] width 106 height 32
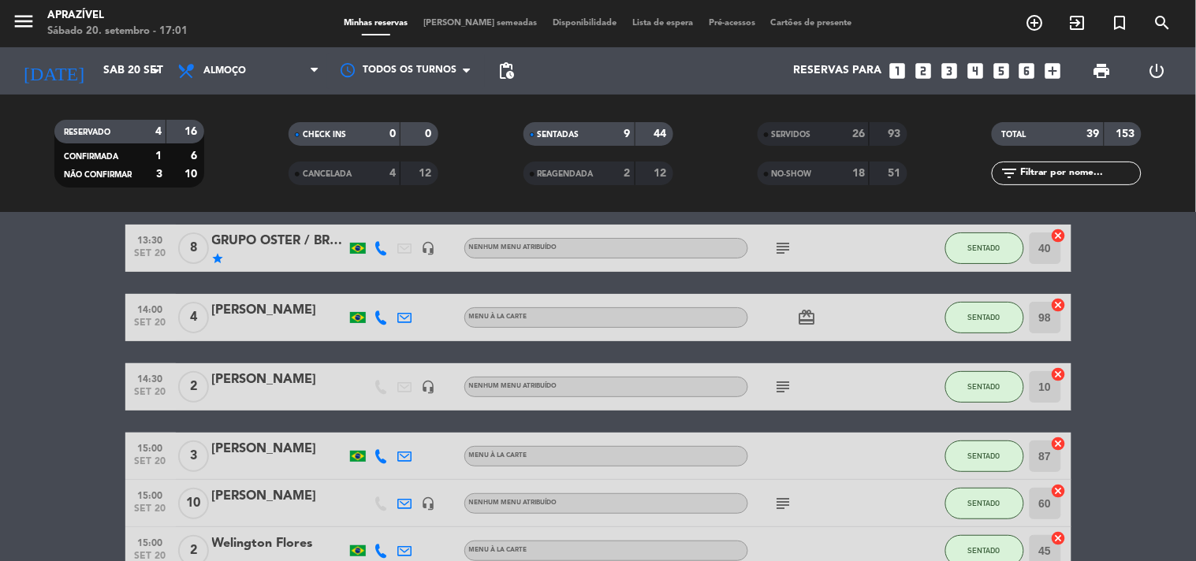
scroll to position [0, 0]
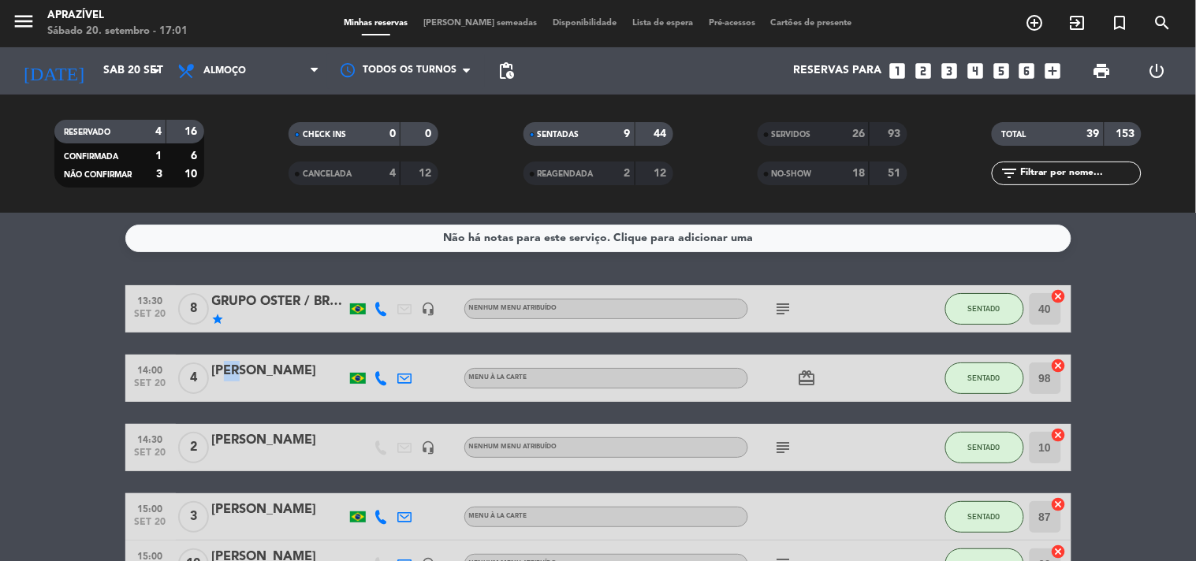
click at [230, 368] on div "[PERSON_NAME]" at bounding box center [279, 371] width 134 height 20
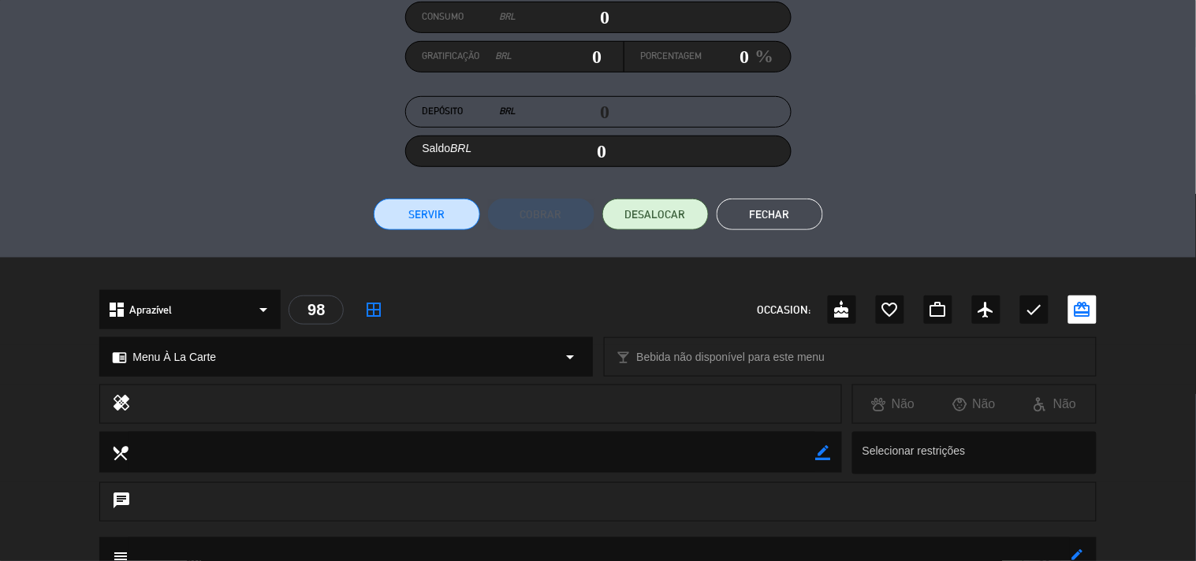
scroll to position [160, 0]
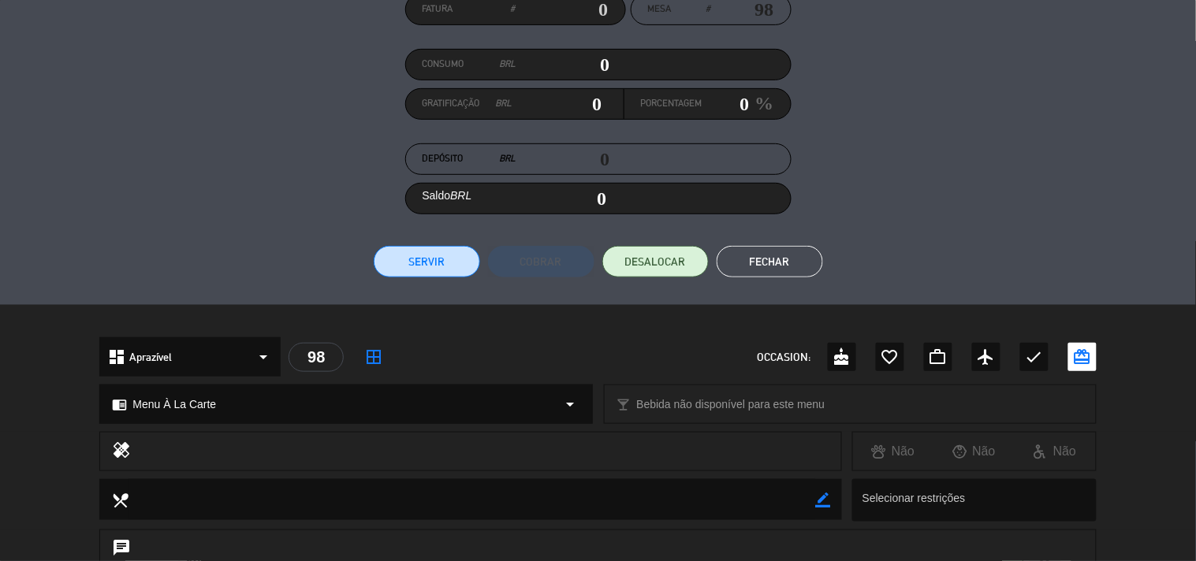
click at [422, 247] on button "Servir" at bounding box center [427, 262] width 106 height 32
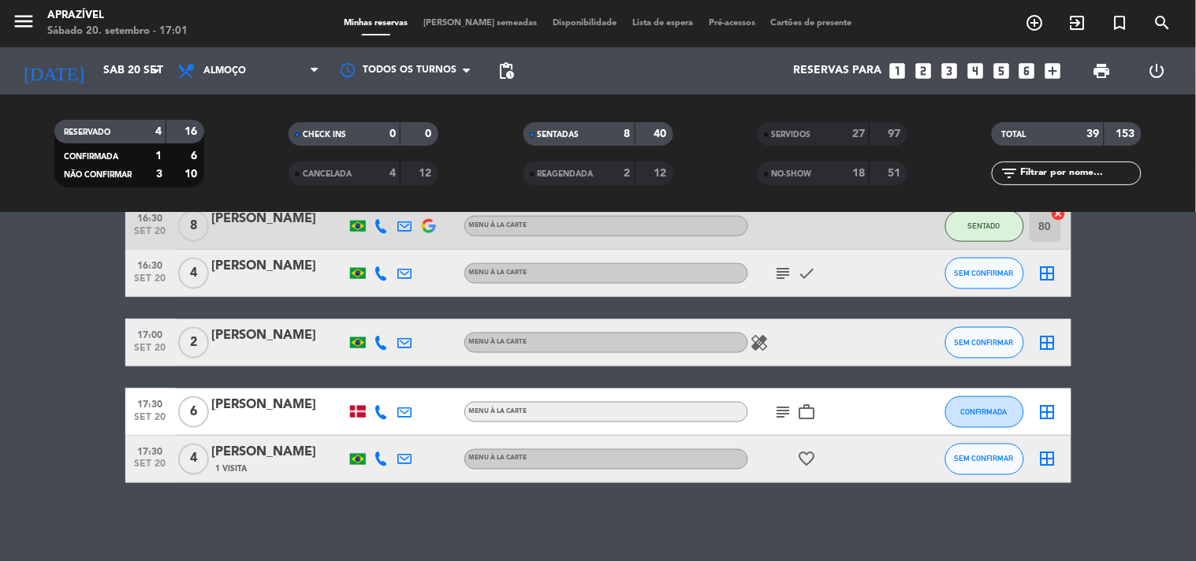
scroll to position [0, 0]
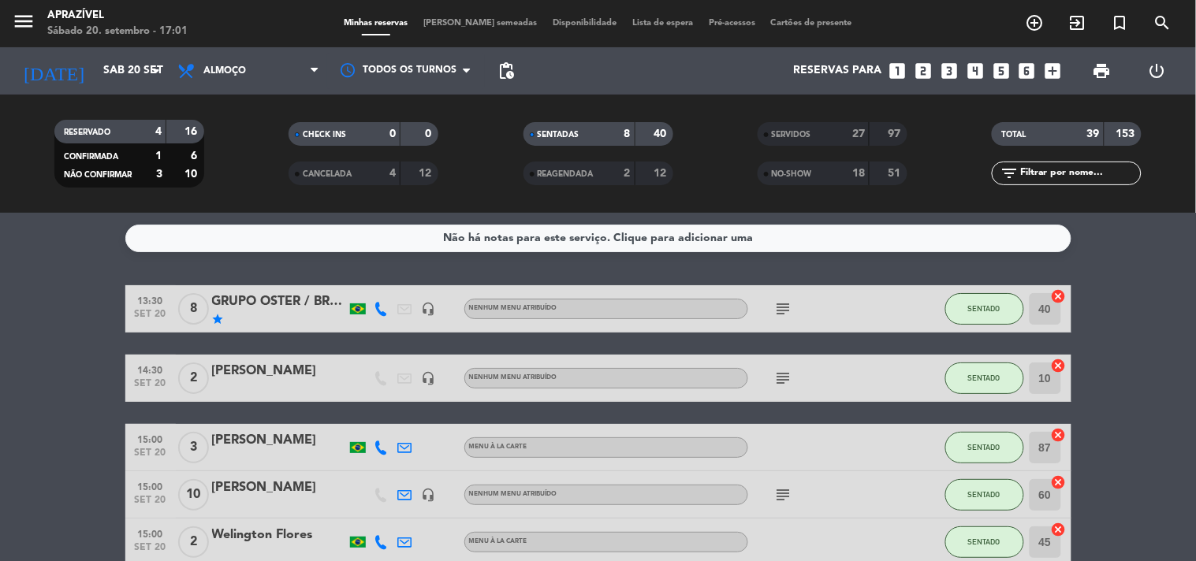
click at [240, 374] on div "[PERSON_NAME]" at bounding box center [279, 371] width 134 height 20
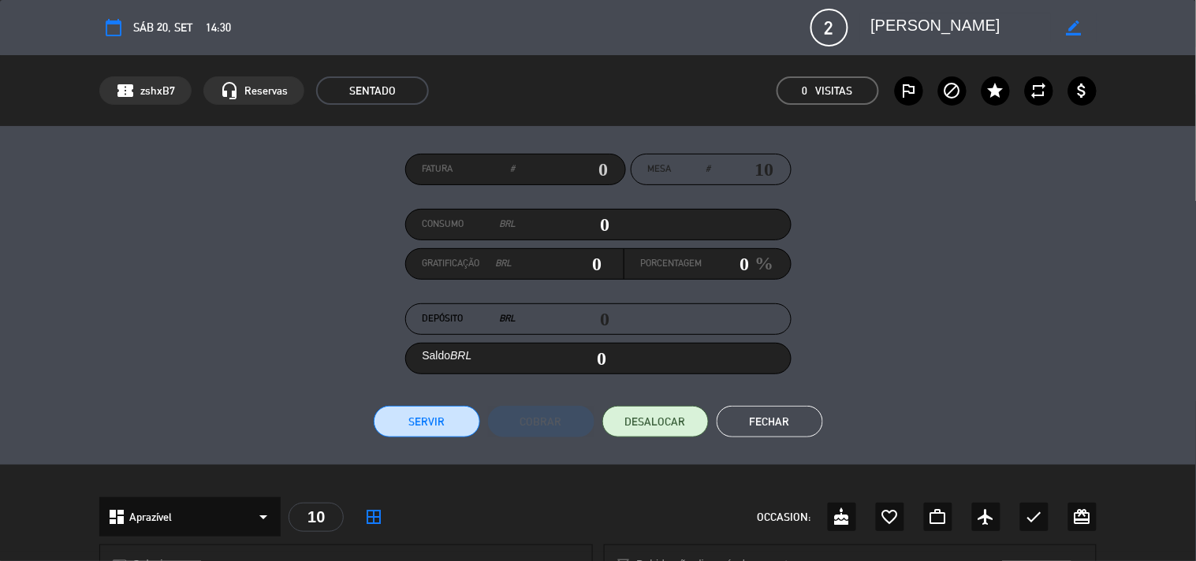
drag, startPoint x: 591, startPoint y: 221, endPoint x: 897, endPoint y: 235, distance: 306.1
click at [739, 218] on div "Consumo BRL 0" at bounding box center [598, 225] width 386 height 32
type input "6"
type input "06"
type input "61"
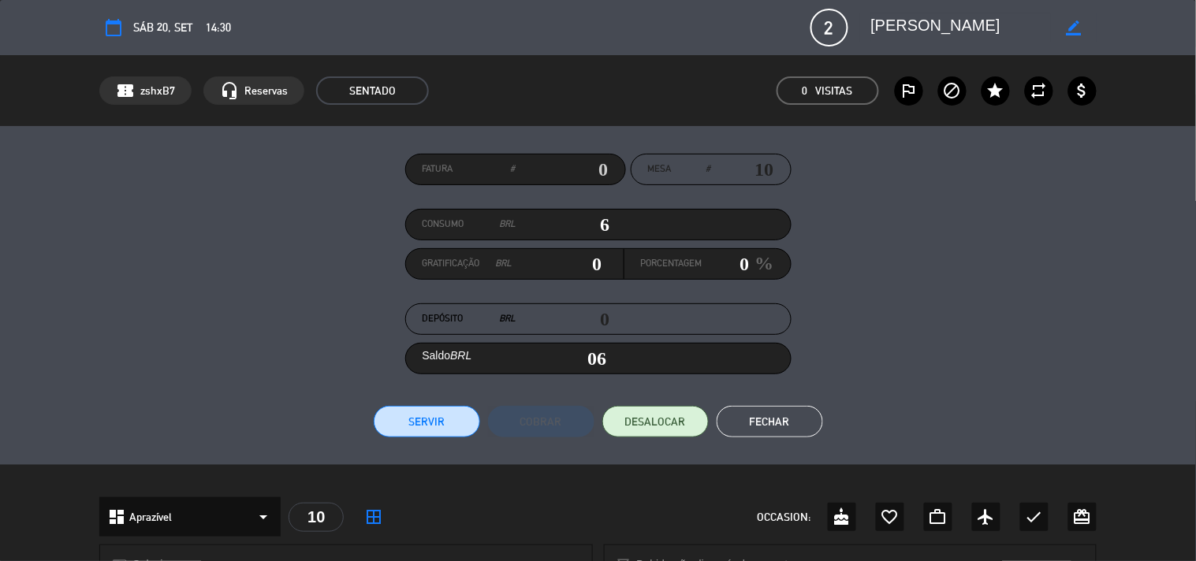
type input "61"
type input "616"
click at [437, 419] on button "Servir" at bounding box center [427, 422] width 106 height 32
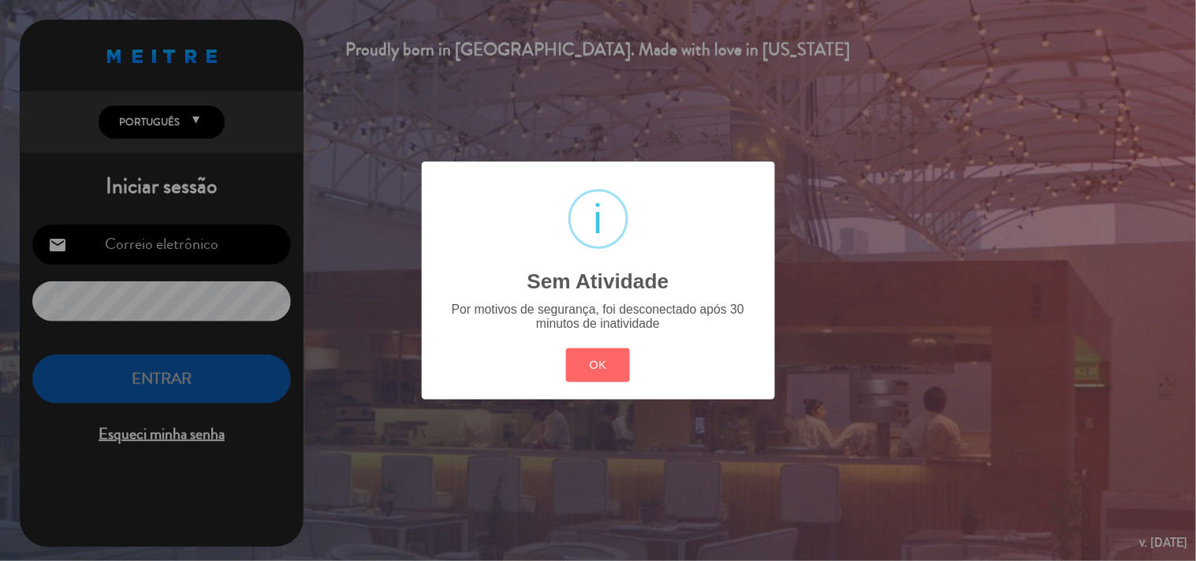
type input "[EMAIL_ADDRESS][DOMAIN_NAME]"
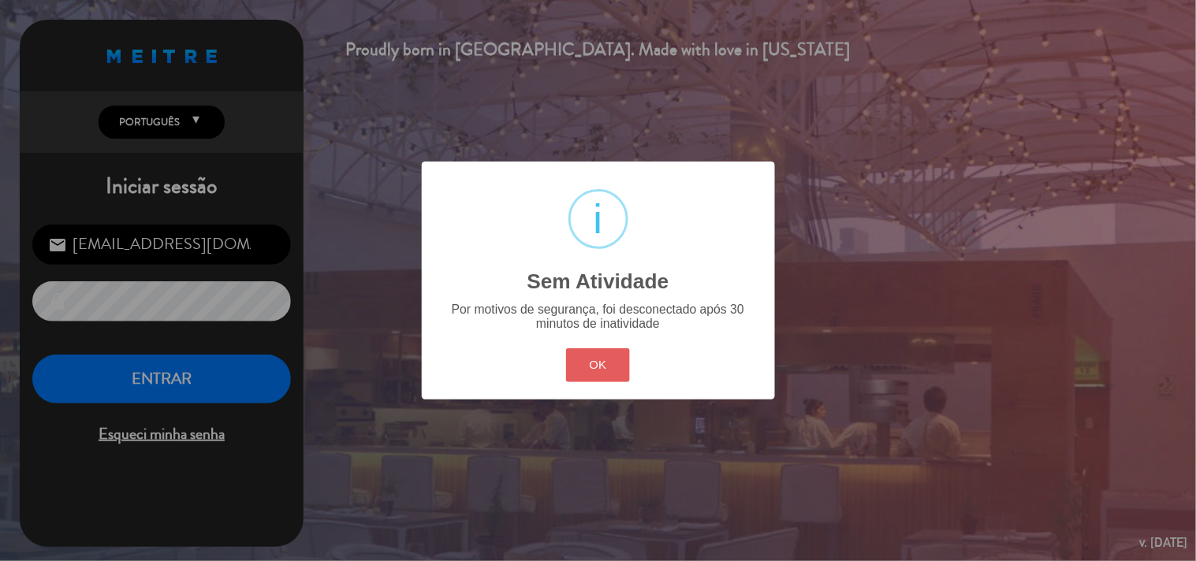
click at [599, 358] on button "OK" at bounding box center [598, 365] width 64 height 34
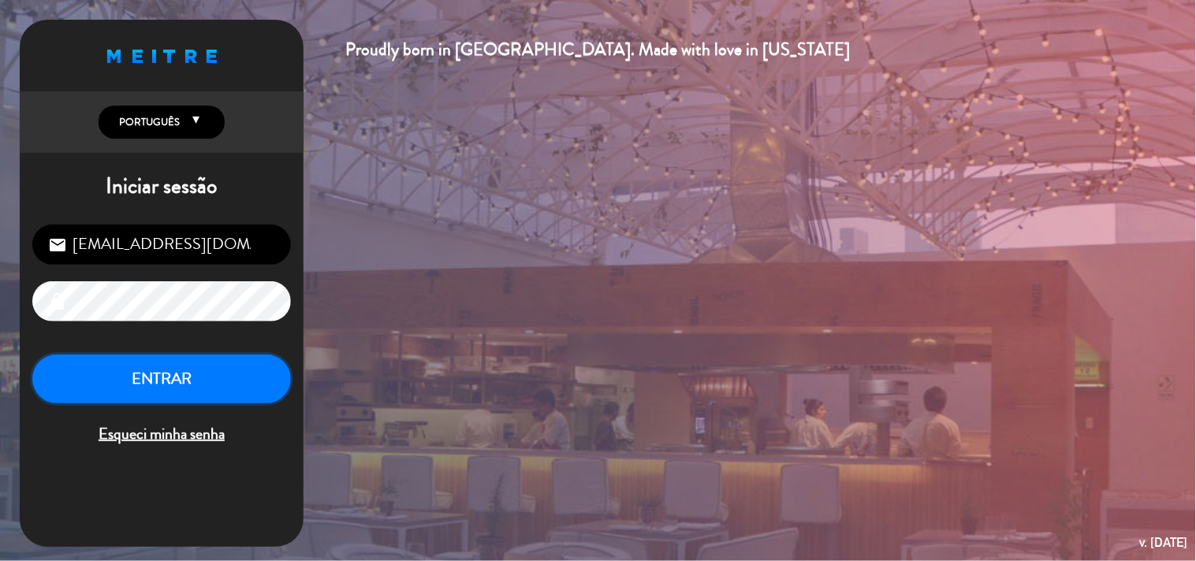
click at [166, 387] on button "ENTRAR" at bounding box center [161, 380] width 259 height 50
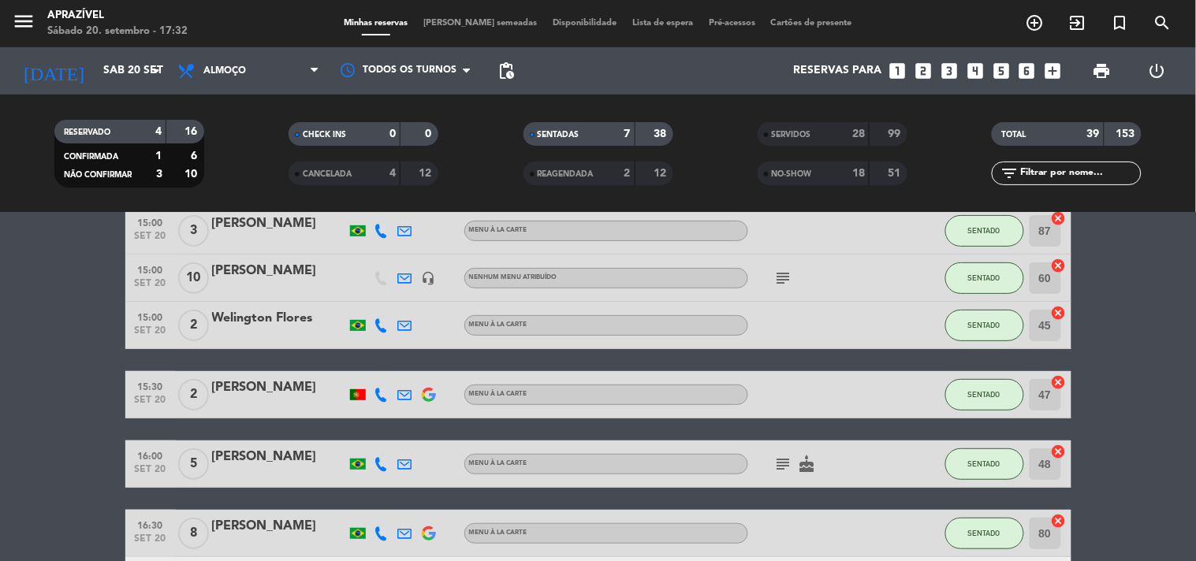
scroll to position [175, 0]
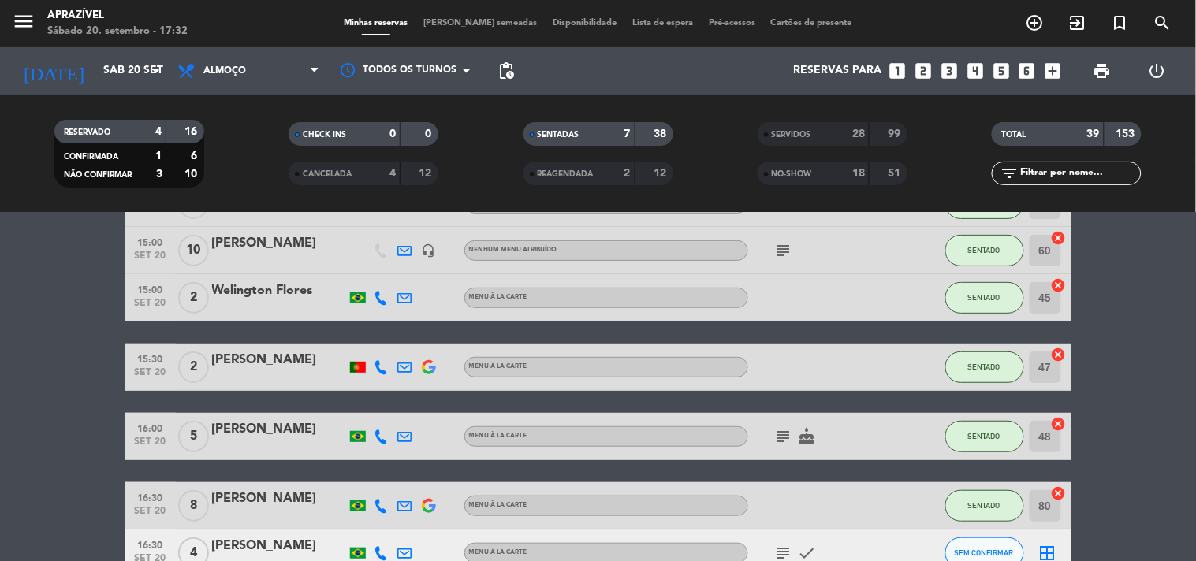
click at [277, 375] on div at bounding box center [279, 377] width 134 height 13
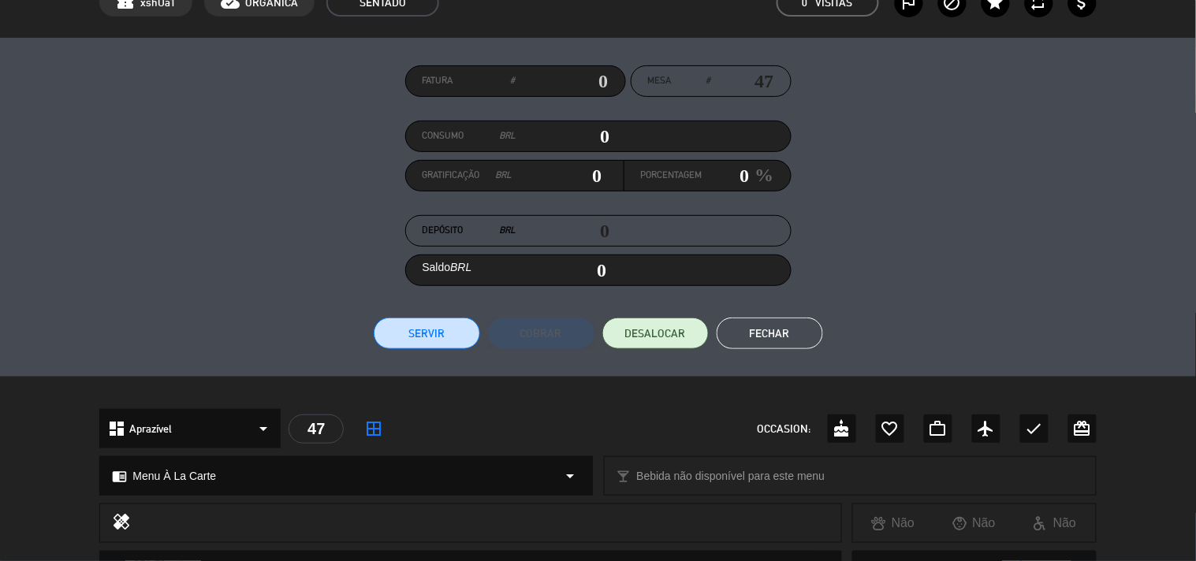
scroll to position [73, 0]
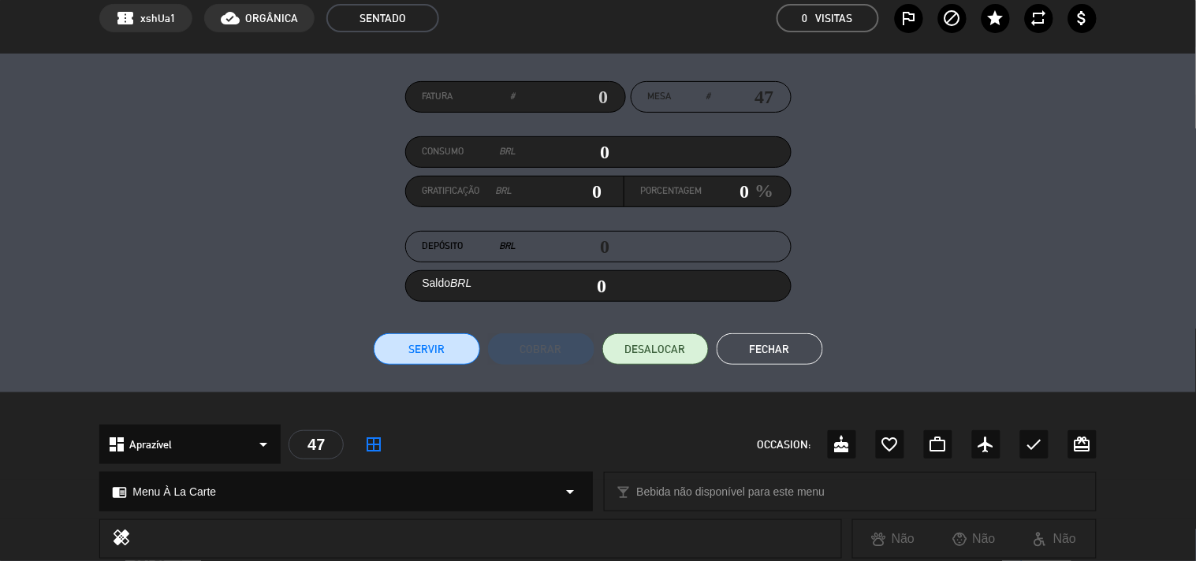
click at [410, 360] on button "Servir" at bounding box center [427, 349] width 106 height 32
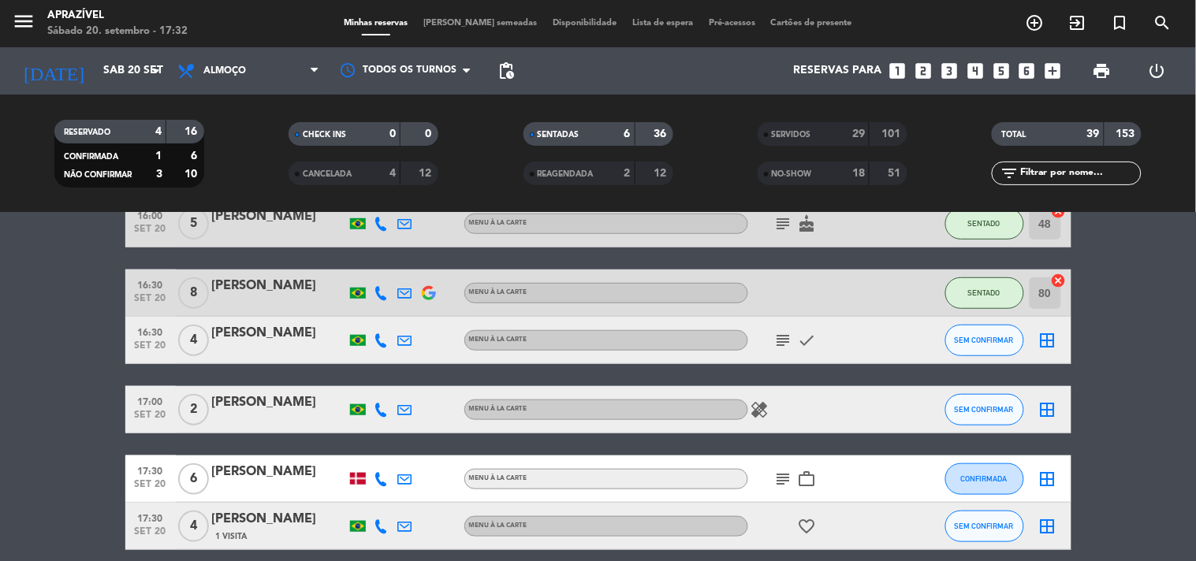
scroll to position [0, 0]
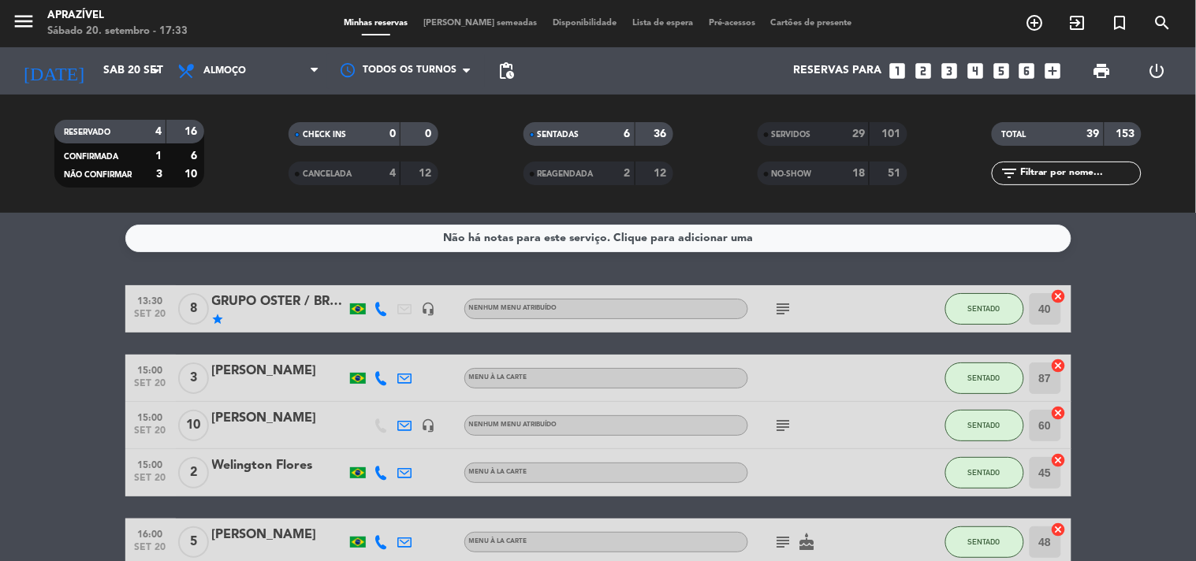
click at [282, 379] on div "[PERSON_NAME]" at bounding box center [279, 371] width 134 height 20
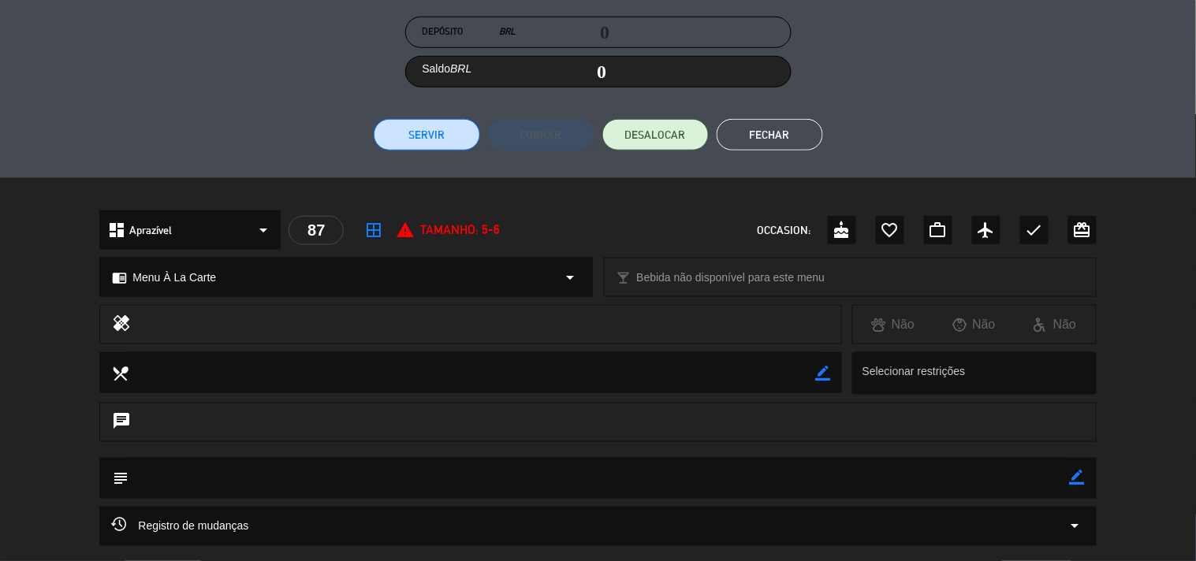
scroll to position [160, 0]
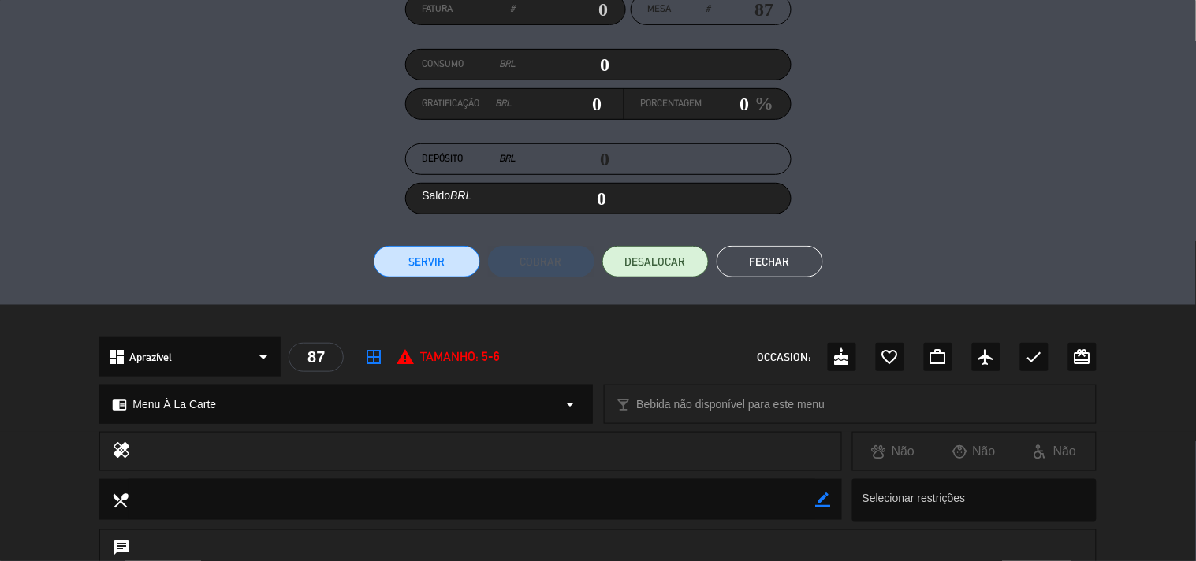
click at [447, 271] on button "Servir" at bounding box center [427, 262] width 106 height 32
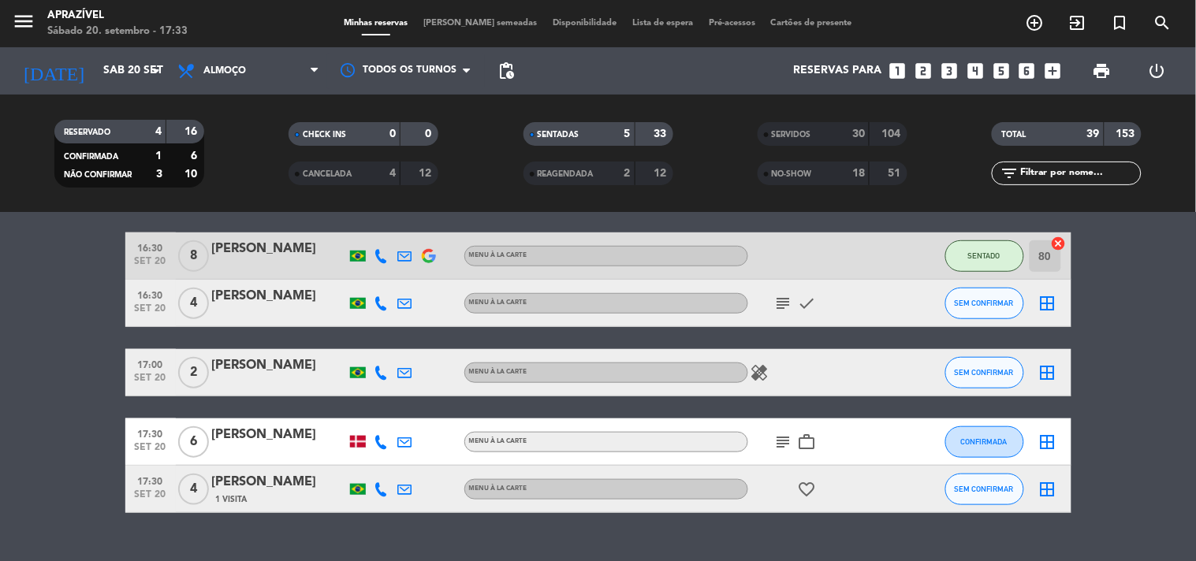
scroll to position [339, 0]
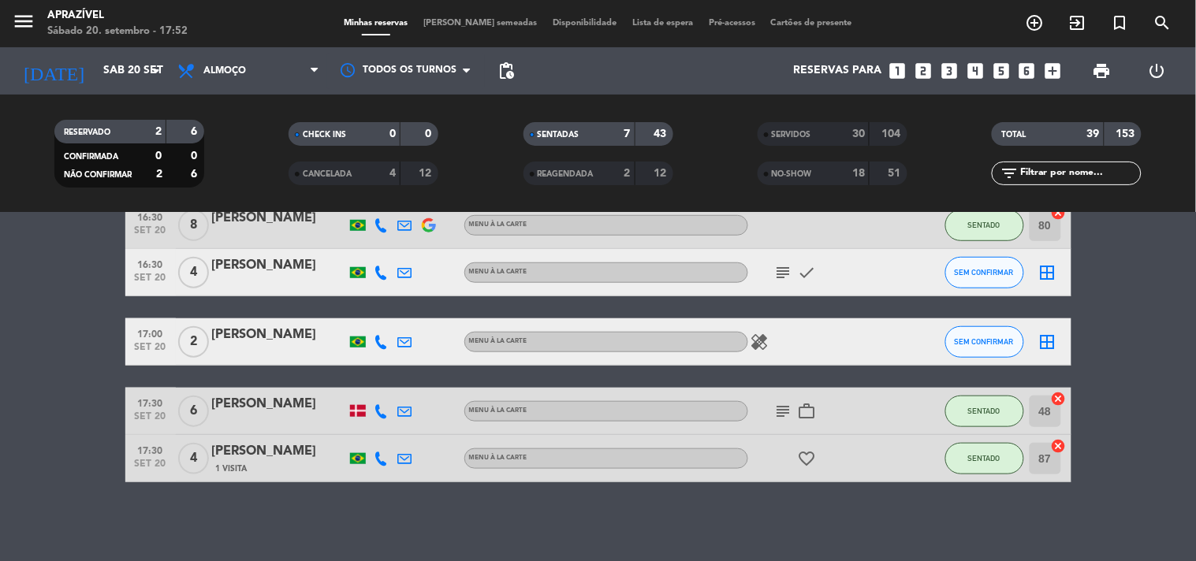
drag, startPoint x: 487, startPoint y: 2, endPoint x: 489, endPoint y: 16, distance: 14.4
click at [489, 6] on div "menu Aprazível Sábado 20. setembro - 17:52 Minhas reservas Mesas semeadas Dispo…" at bounding box center [598, 23] width 1196 height 47
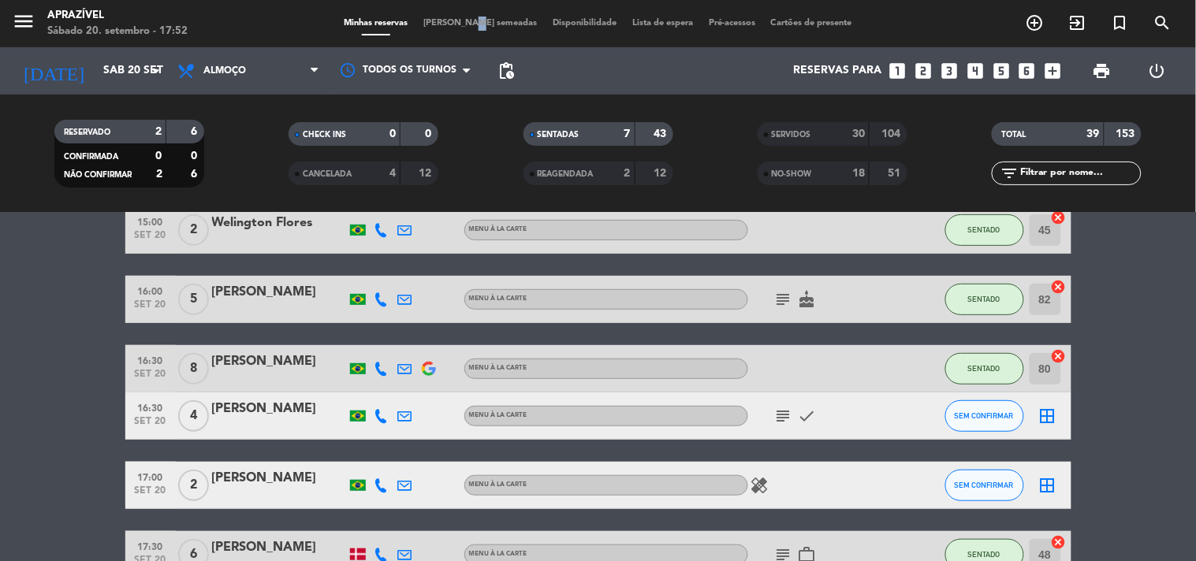
scroll to position [0, 0]
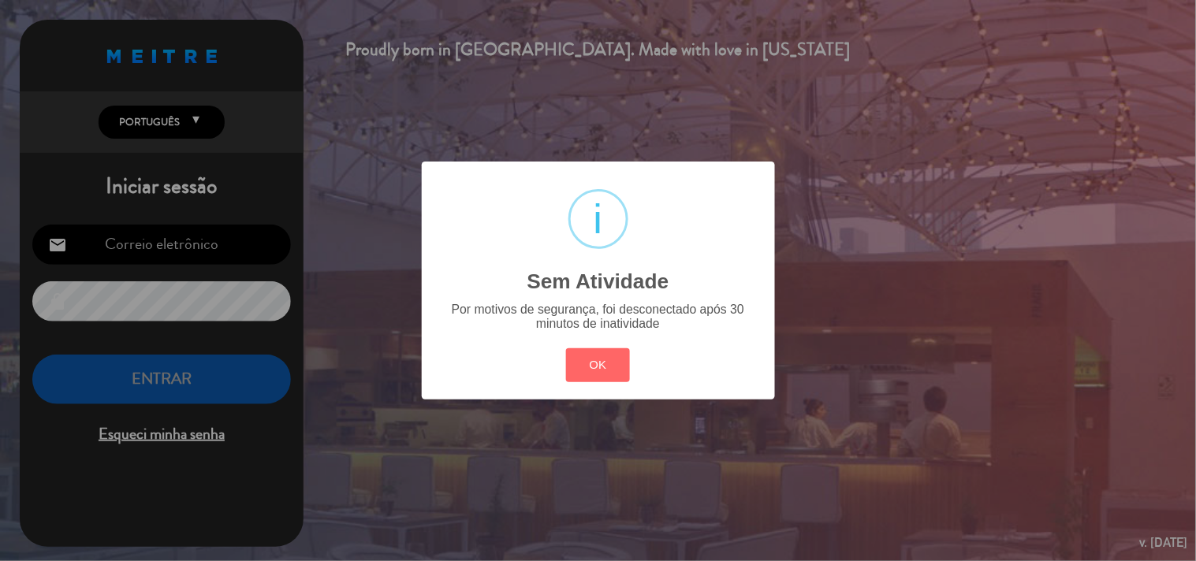
type input "[EMAIL_ADDRESS][DOMAIN_NAME]"
